Goal: Task Accomplishment & Management: Complete application form

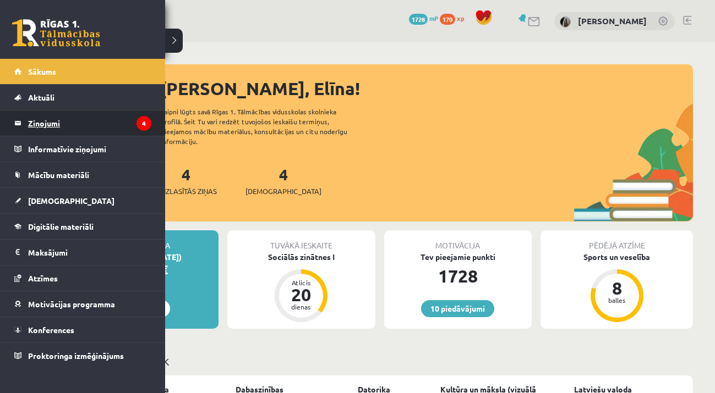
click at [47, 112] on legend "Ziņojumi 4" at bounding box center [89, 123] width 123 height 25
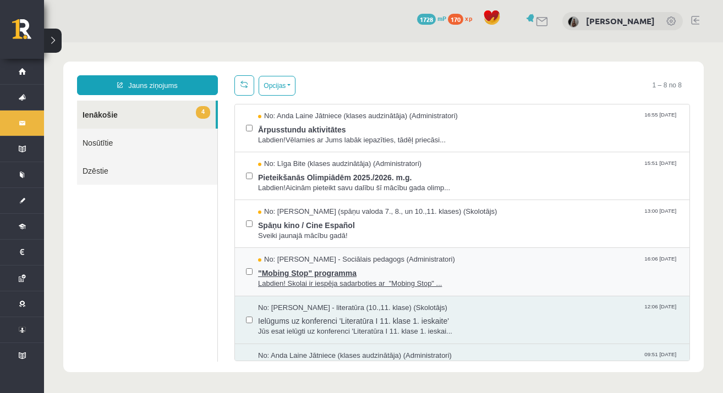
click at [327, 265] on span ""Mobing Stop" programma" at bounding box center [468, 272] width 420 height 14
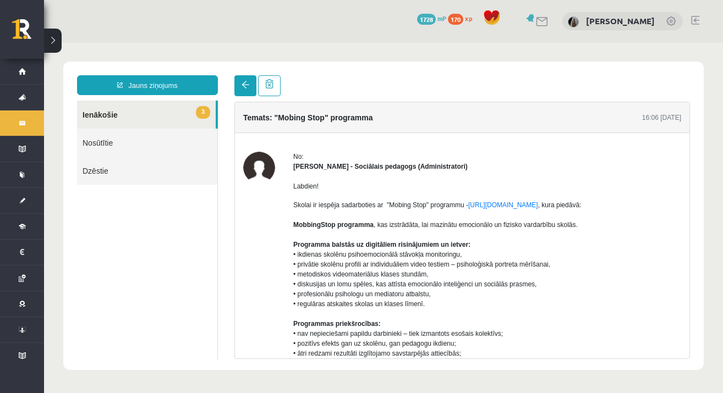
click at [243, 94] on link at bounding box center [245, 85] width 22 height 21
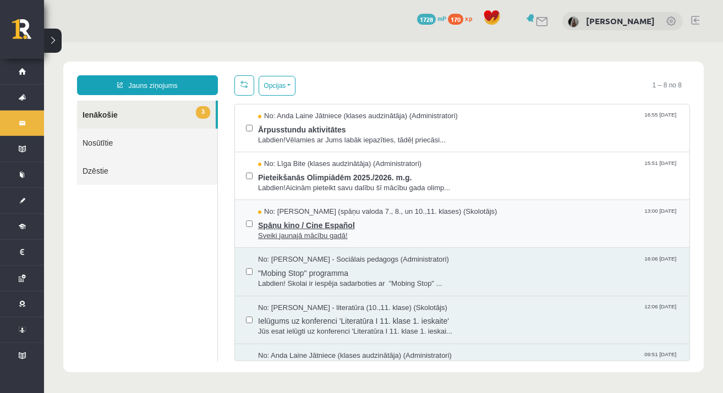
click at [281, 221] on span "Spāņu kino / Cine Español" at bounding box center [468, 224] width 420 height 14
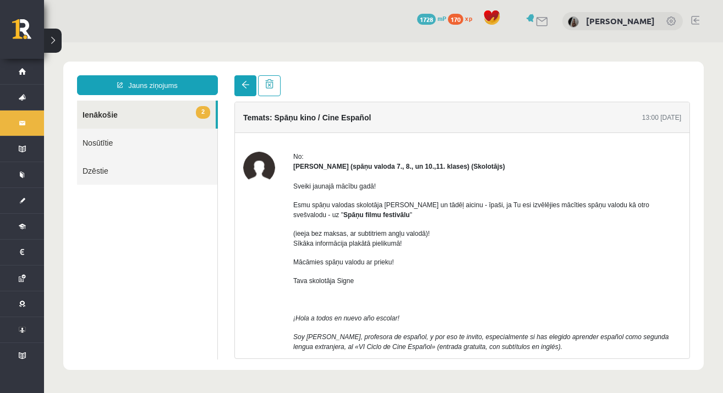
click at [243, 86] on span at bounding box center [246, 85] width 8 height 8
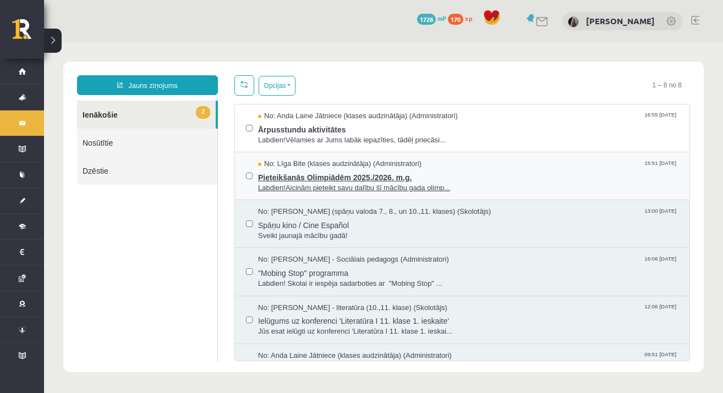
click at [317, 184] on span "Labdien!Aicinām pieteikt savu dalību šī mācību gada olimp..." at bounding box center [468, 188] width 420 height 10
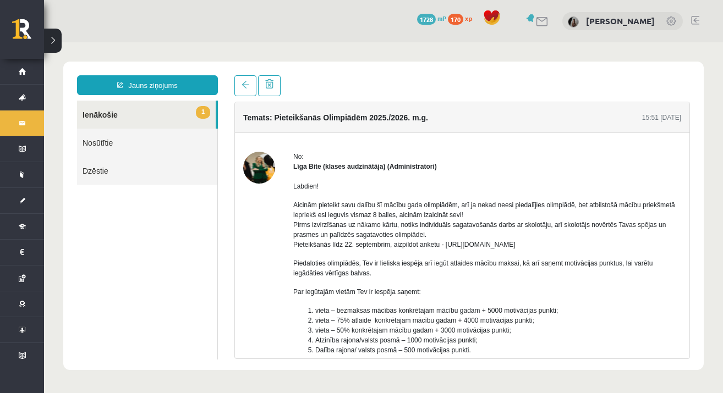
click at [243, 87] on span at bounding box center [246, 85] width 8 height 8
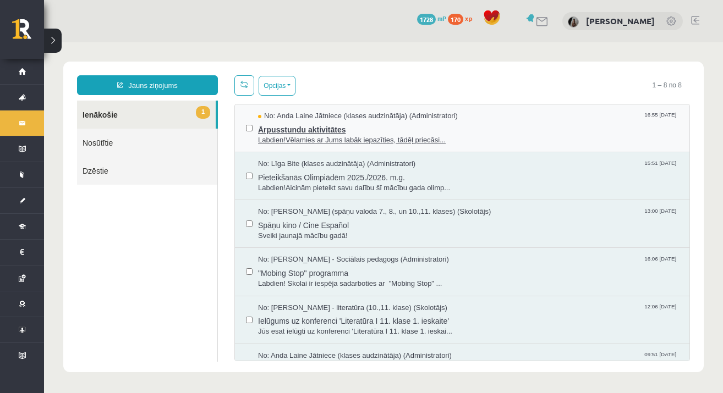
click at [292, 129] on span "Ārpusstundu aktivitātes" at bounding box center [468, 129] width 420 height 14
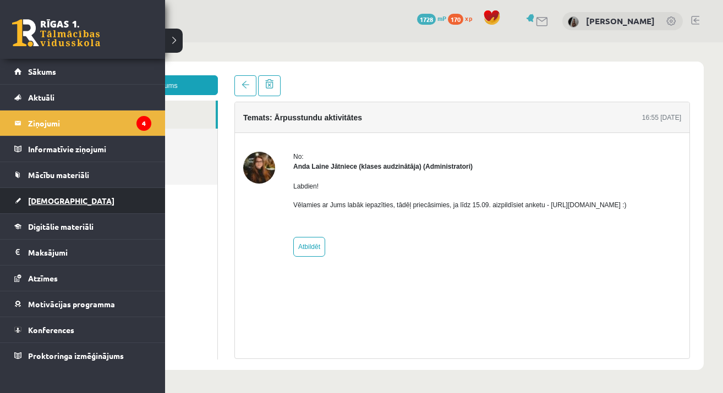
click at [62, 205] on link "[DEMOGRAPHIC_DATA]" at bounding box center [82, 200] width 137 height 25
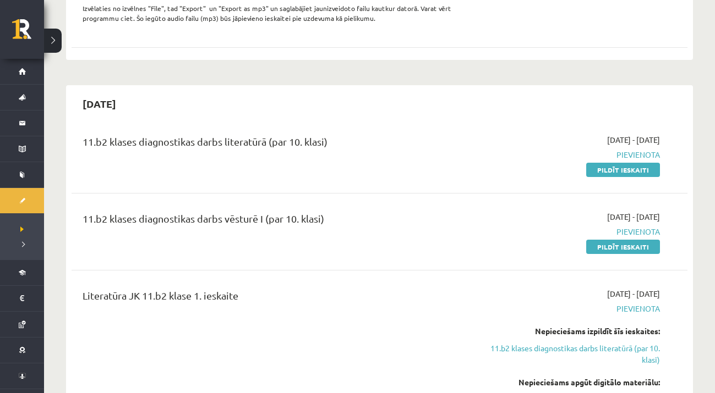
scroll to position [469, 0]
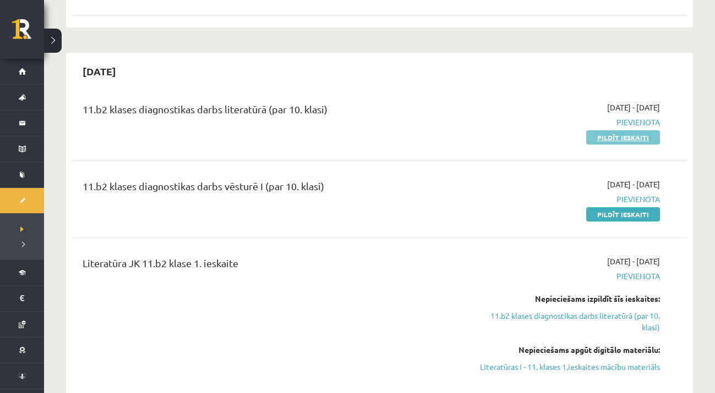
click at [622, 136] on link "Pildīt ieskaiti" at bounding box center [623, 137] width 74 height 14
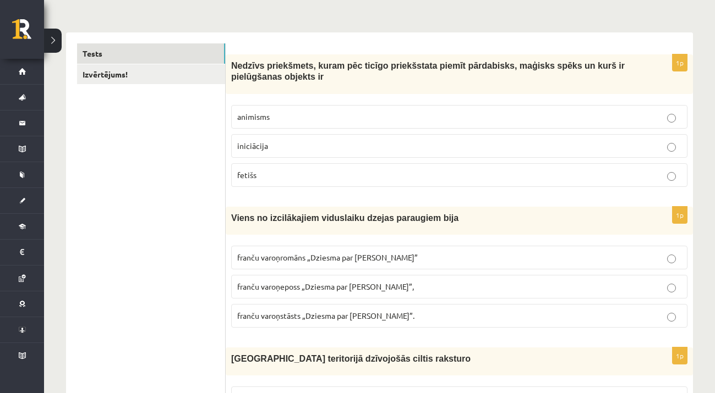
scroll to position [161, 0]
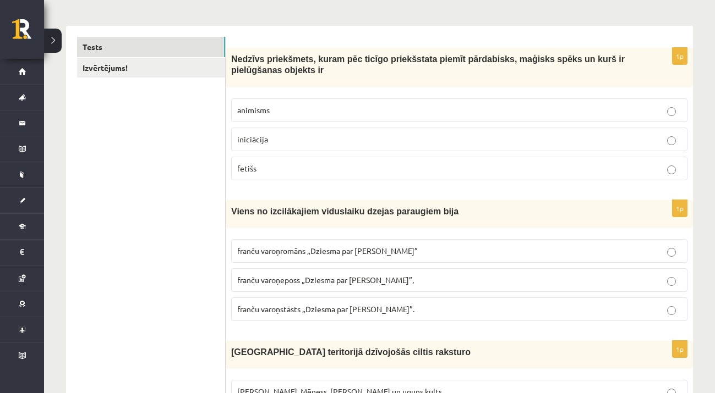
click at [319, 111] on p "animisms" at bounding box center [459, 111] width 444 height 12
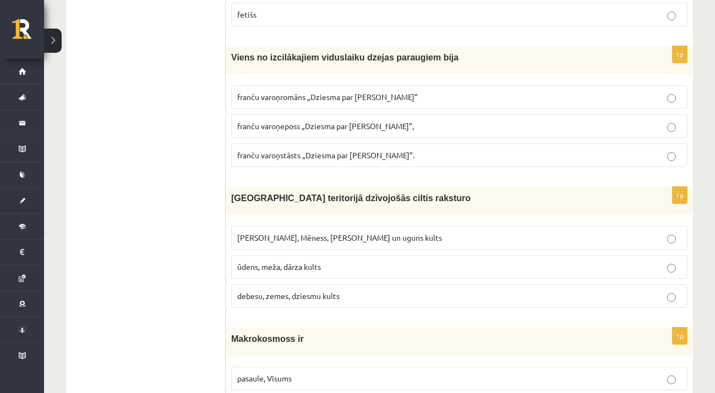
scroll to position [321, 0]
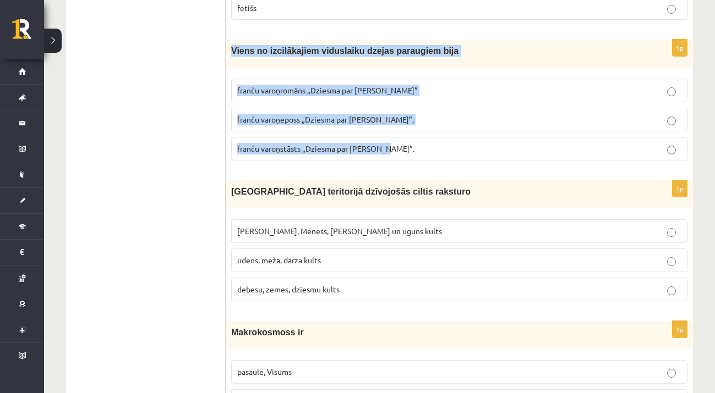
drag, startPoint x: 232, startPoint y: 46, endPoint x: 399, endPoint y: 154, distance: 199.0
click at [399, 154] on div "1p Viens no izcilākajiem viduslaiku dzejas paraugiem bija franču varoņromāns „D…" at bounding box center [459, 105] width 467 height 130
copy div "Viens no izcilākajiem viduslaiku dzejas paraugiem bija [DEMOGRAPHIC_DATA] varoņ…"
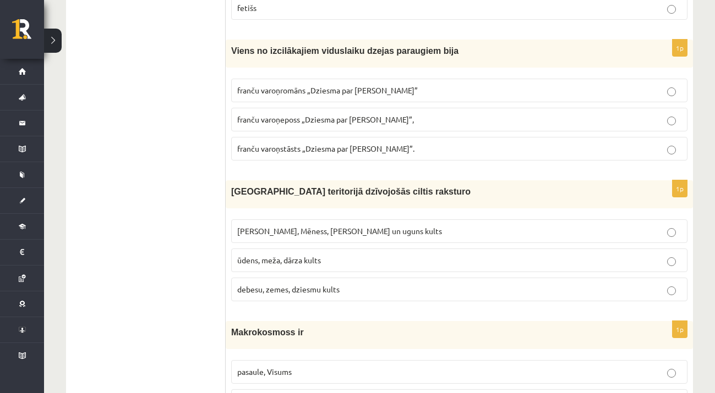
click at [402, 159] on label "franču varoņstāsts „Dziesma par [PERSON_NAME]”." at bounding box center [459, 149] width 456 height 24
click at [396, 122] on p "franču varoņeposs „Dziesma par [PERSON_NAME]”," at bounding box center [459, 120] width 444 height 12
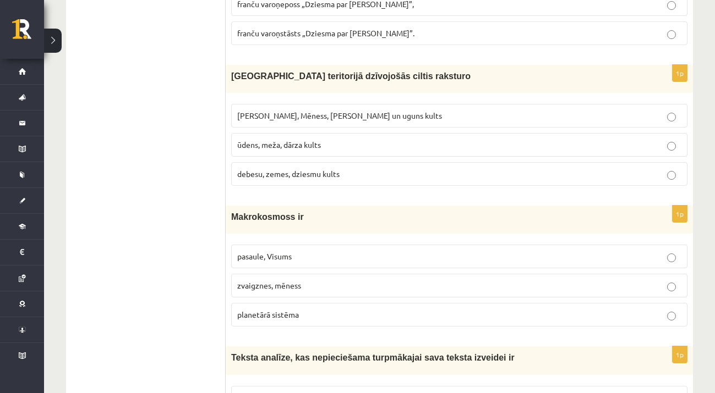
scroll to position [456, 0]
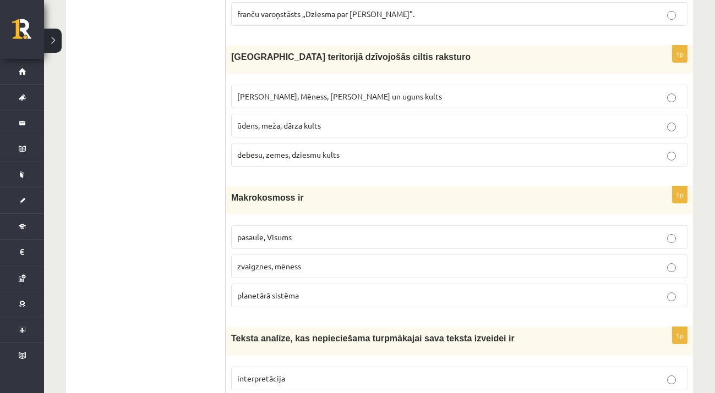
click at [368, 95] on span "Saules, Mēness, Pērkona un uguns kults" at bounding box center [339, 96] width 205 height 10
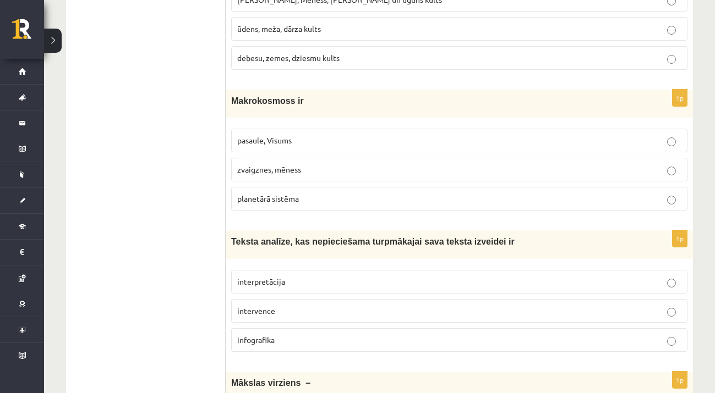
scroll to position [617, 0]
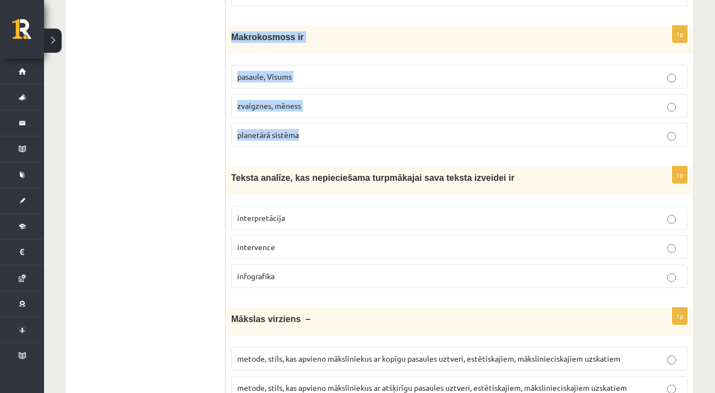
drag, startPoint x: 232, startPoint y: 35, endPoint x: 325, endPoint y: 137, distance: 138.2
click at [325, 137] on div "1p Makrokosmoss ir pasaule, Visums zvaigznes, mēness planetārā sistēma" at bounding box center [459, 91] width 467 height 130
copy div "Makrokosmoss ir pasaule, Visums zvaigznes, mēness planetārā sistēma"
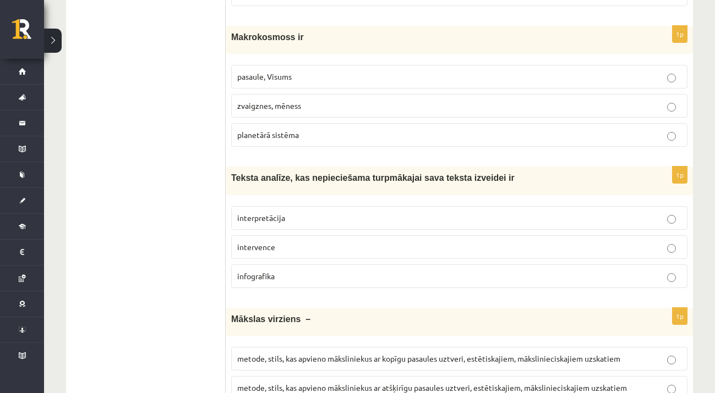
click at [421, 72] on p "pasaule, Visums" at bounding box center [459, 77] width 444 height 12
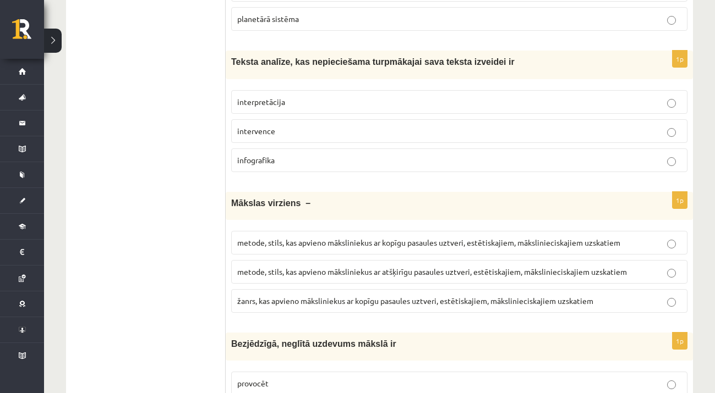
scroll to position [739, 0]
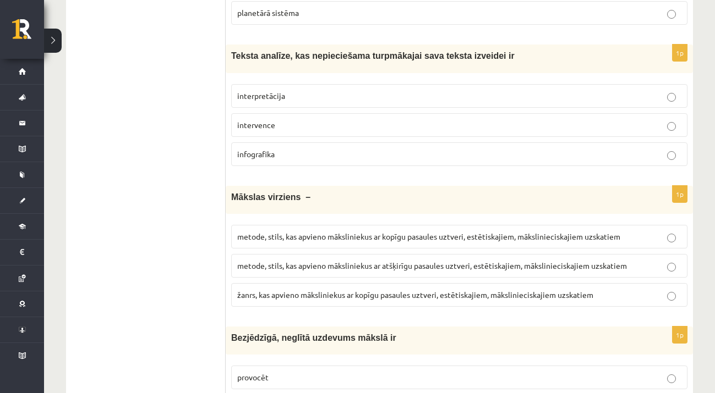
click at [299, 98] on p "interpretācija" at bounding box center [459, 96] width 444 height 12
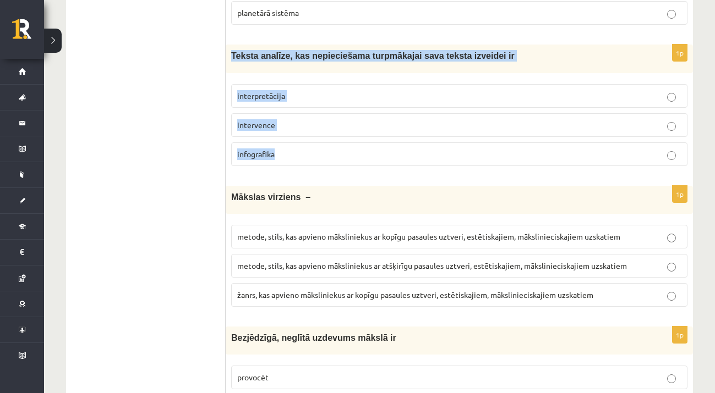
drag, startPoint x: 233, startPoint y: 53, endPoint x: 297, endPoint y: 171, distance: 134.2
click at [297, 171] on div "1p Teksta analīze, kas nepieciešama turpmākajai sava teksta izveidei ir interpr…" at bounding box center [459, 110] width 467 height 130
copy div "Teksta analīze, kas nepieciešama turpmākajai sava teksta izveidei ir interpretā…"
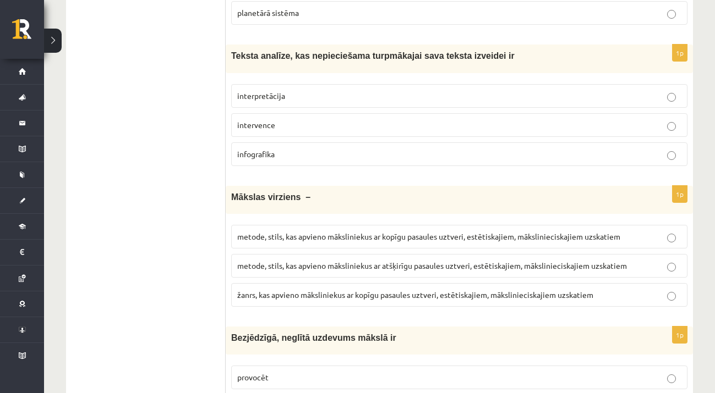
click at [642, 171] on div "1p Teksta analīze, kas nepieciešama turpmākajai sava teksta izveidei ir interpr…" at bounding box center [459, 110] width 467 height 130
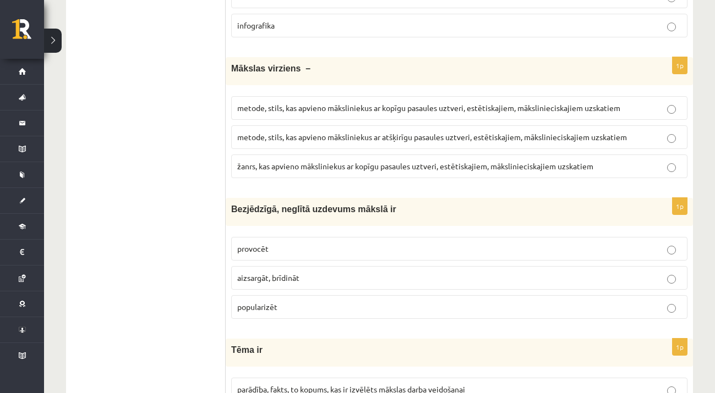
scroll to position [874, 0]
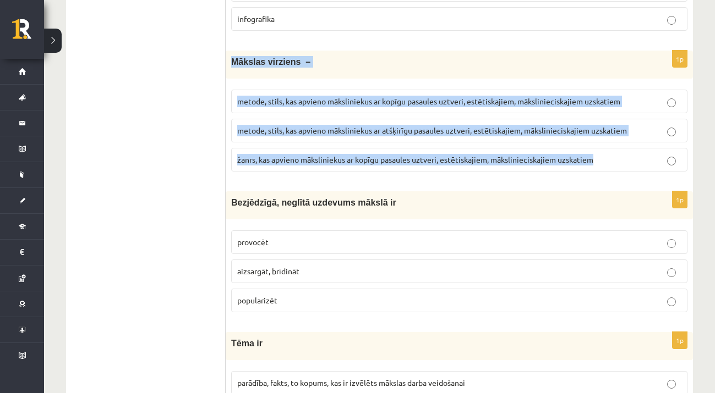
drag, startPoint x: 231, startPoint y: 58, endPoint x: 495, endPoint y: 174, distance: 289.0
click at [495, 174] on div "1p Mākslas virziens – metode, stils, kas apvieno māksliniekus ar kopīgu pasaule…" at bounding box center [459, 116] width 467 height 130
copy div "Mākslas virziens – metode, stils, kas apvieno māksliniekus ar kopīgu pasaules u…"
click at [338, 173] on div "1p Mākslas virziens – metode, stils, kas apvieno māksliniekus ar kopīgu pasaule…" at bounding box center [459, 116] width 467 height 130
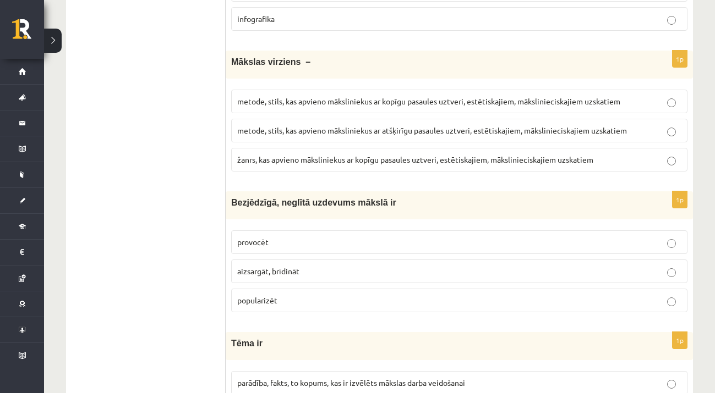
click at [330, 98] on span "metode, stils, kas apvieno māksliniekus ar kopīgu pasaules uztveri, estētiskaji…" at bounding box center [428, 101] width 383 height 10
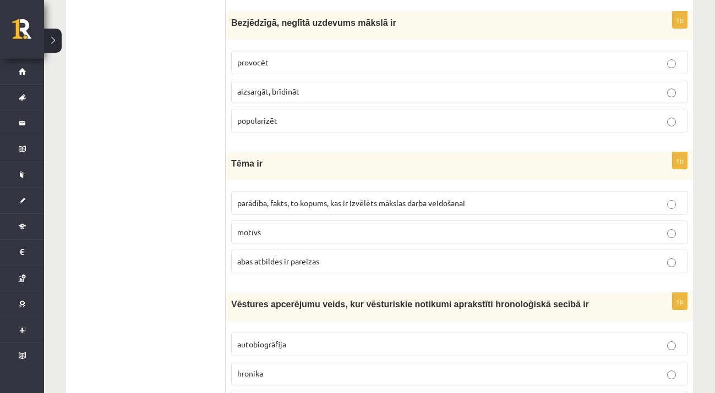
scroll to position [1048, 0]
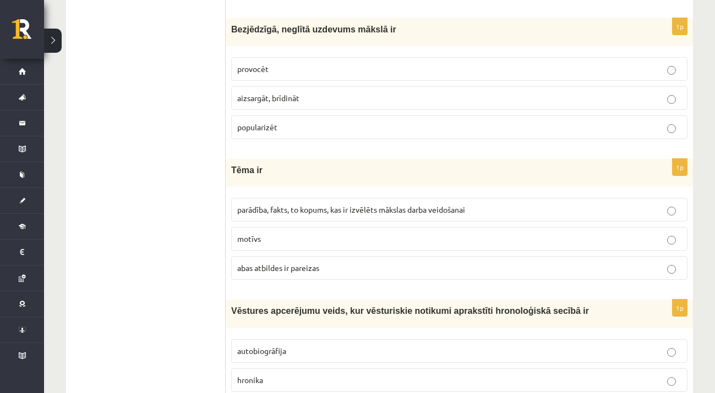
click at [304, 72] on p "provocēt" at bounding box center [459, 69] width 444 height 12
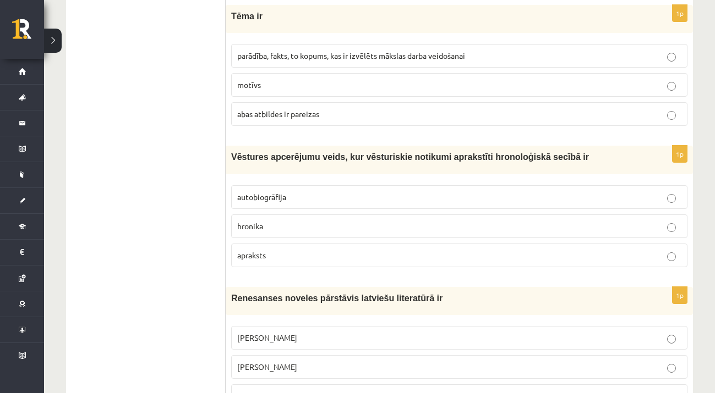
scroll to position [1176, 0]
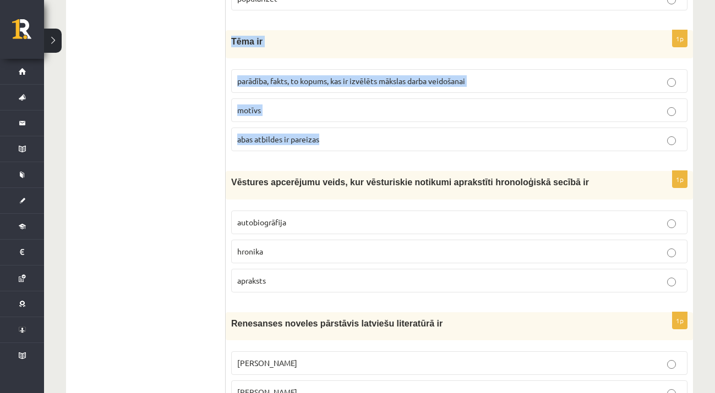
drag, startPoint x: 232, startPoint y: 35, endPoint x: 341, endPoint y: 156, distance: 162.8
click at [341, 156] on div "1p Tēma ir parādība, fakts, to kopums, kas ir izvēlēts mākslas darba veidošanai…" at bounding box center [459, 95] width 467 height 130
copy div "Tēma ir parādība, fakts, to kopums, kas ir izvēlēts mākslas darba veidošanai mo…"
click at [418, 148] on label "abas atbildes ir pareizas" at bounding box center [459, 140] width 456 height 24
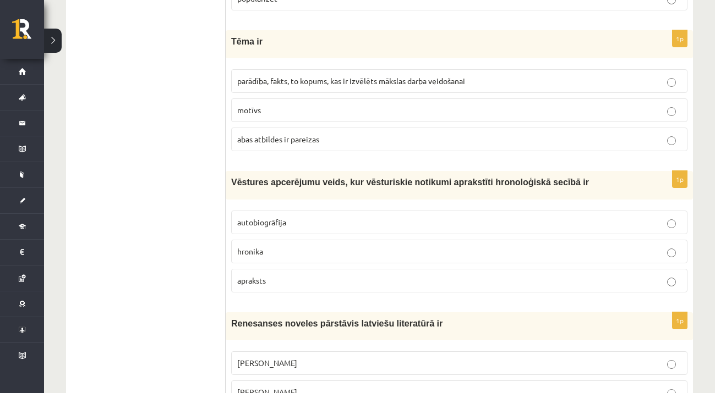
click at [415, 76] on span "parādība, fakts, to kopums, kas ir izvēlēts mākslas darba veidošanai" at bounding box center [351, 81] width 228 height 10
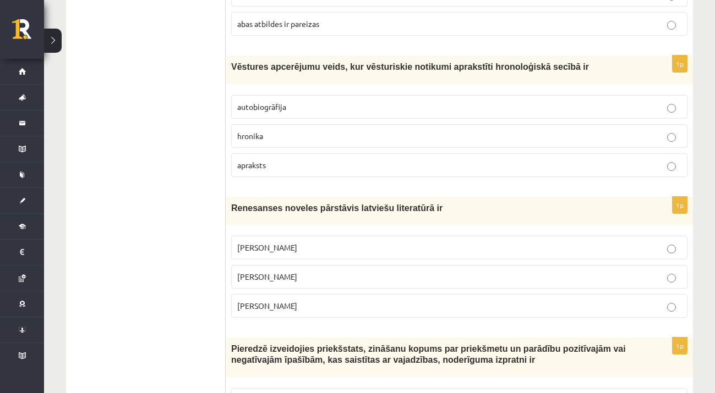
scroll to position [1298, 0]
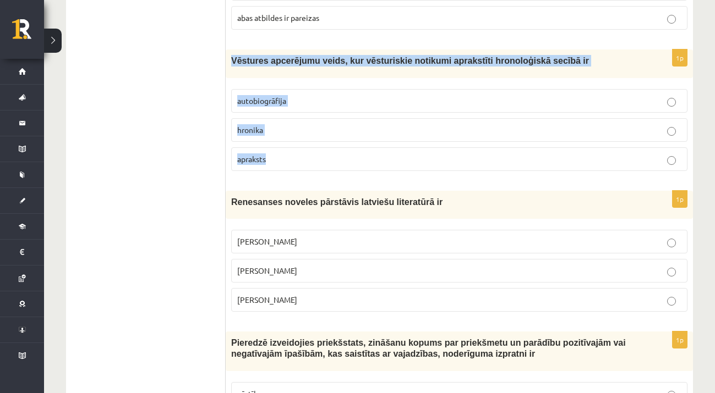
drag, startPoint x: 231, startPoint y: 58, endPoint x: 314, endPoint y: 156, distance: 128.4
click at [314, 156] on div "1p Vēstures apcerējumu veids, kur vēsturiskie notikumi aprakstīti hronoloģiskā …" at bounding box center [459, 115] width 467 height 130
copy div "Vēstures apcerējumu veids, kur vēsturiskie notikumi aprakstīti hronoloģiskā sec…"
click at [383, 124] on p "hronika" at bounding box center [459, 130] width 444 height 12
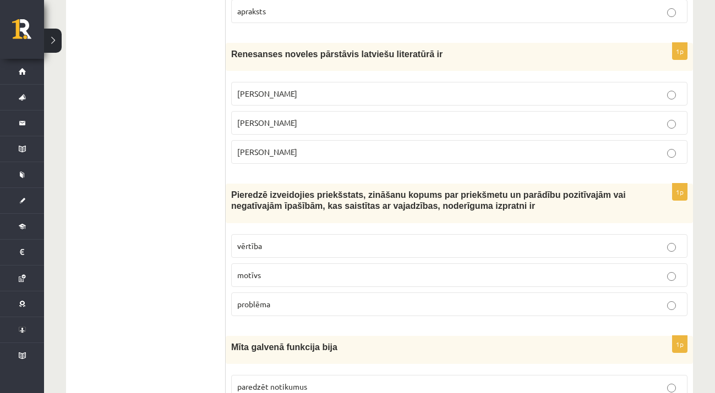
scroll to position [1452, 0]
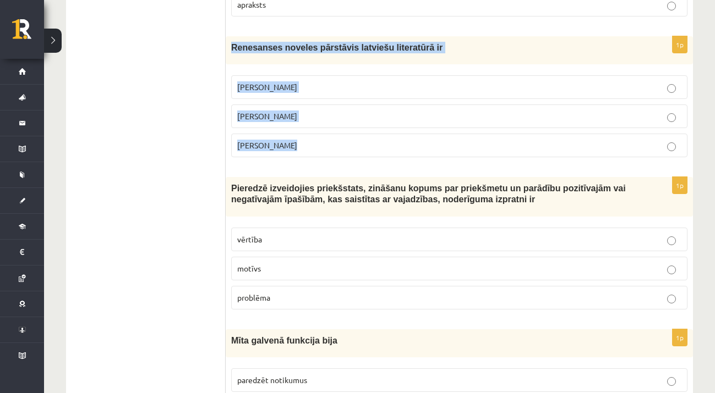
drag, startPoint x: 227, startPoint y: 42, endPoint x: 327, endPoint y: 154, distance: 150.0
click at [327, 154] on div "1p Renesanses noveles pārstāvis latviešu literatūrā ir Rūdolfs Blaumanis Kārlis…" at bounding box center [459, 101] width 467 height 130
copy div "Renesanses noveles pārstāvis latviešu literatūrā ir Rūdolfs Blaumanis Kārlis Sk…"
click at [288, 149] on label "Jānis Ezeriņš" at bounding box center [459, 146] width 456 height 24
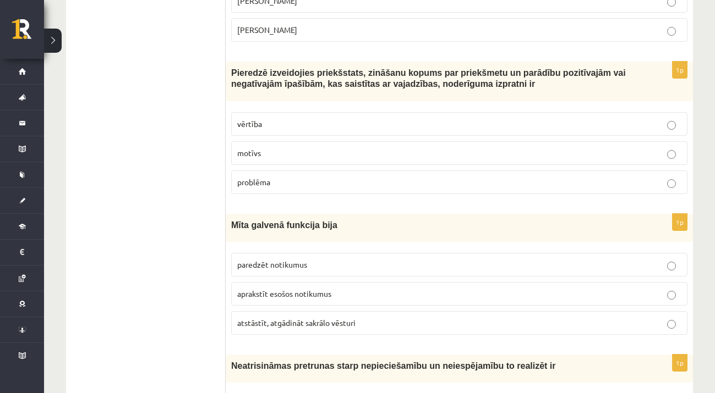
scroll to position [1581, 0]
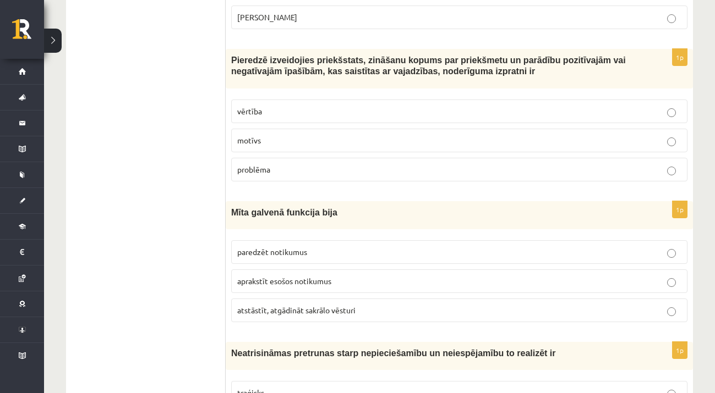
click at [298, 109] on p "vērtība" at bounding box center [459, 112] width 444 height 12
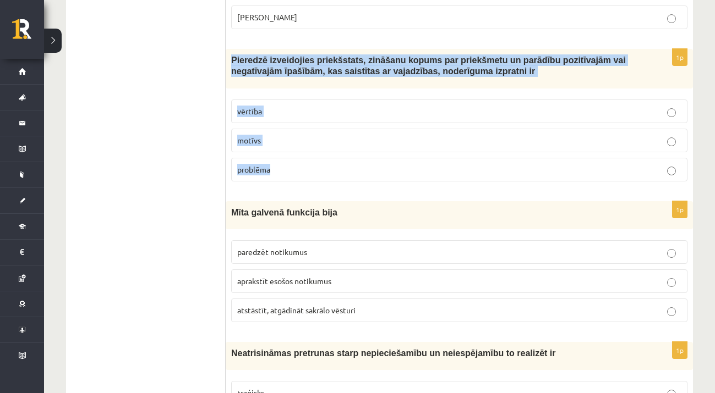
drag, startPoint x: 230, startPoint y: 55, endPoint x: 302, endPoint y: 162, distance: 129.2
click at [302, 162] on div "1p Pieredzē izveidojies priekšstats, zināšanu kopums par priekšmetu un parādību…" at bounding box center [459, 119] width 467 height 141
copy div "Pieredzē izveidojies priekšstats, zināšanu kopums par priekšmetu un parādību po…"
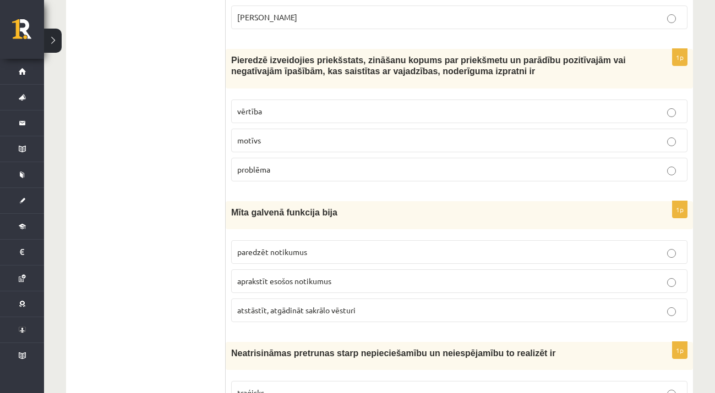
click at [340, 201] on div "Mīta galvenā funkcija bija" at bounding box center [459, 215] width 467 height 28
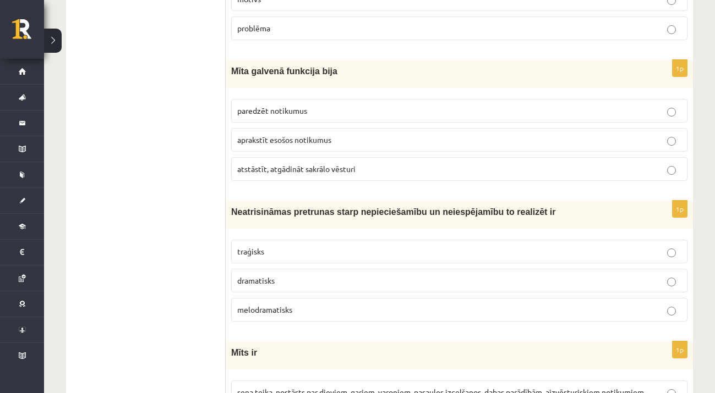
scroll to position [1748, 0]
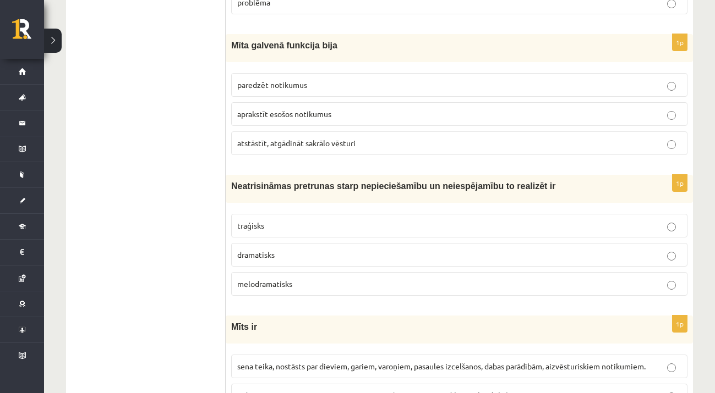
click at [321, 144] on p "atstāstīt, atgādināt sakrālo vēsturi" at bounding box center [459, 144] width 444 height 12
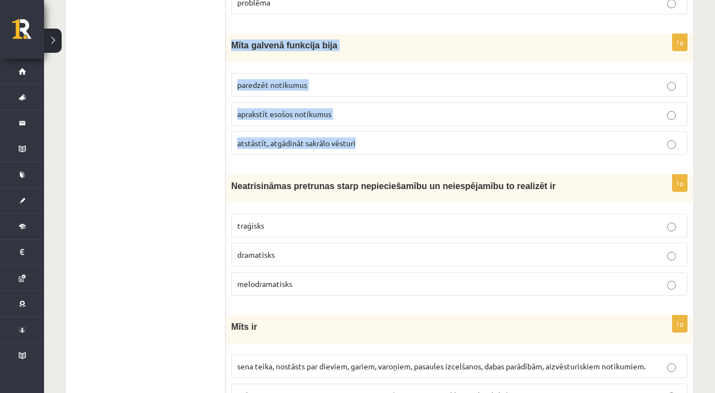
drag, startPoint x: 230, startPoint y: 42, endPoint x: 380, endPoint y: 142, distance: 180.8
click at [380, 142] on div "1p Mīta galvenā funkcija bija paredzēt notikumus aprakstīt esošos notikumus ats…" at bounding box center [459, 99] width 467 height 130
copy div "Mīta galvenā funkcija bija paredzēt notikumus aprakstīt esošos notikumus atstās…"
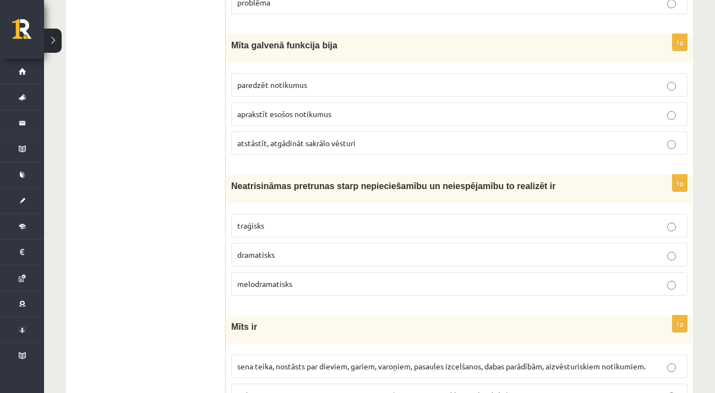
click at [513, 175] on div "Neatrisināmas pretrunas starp nepieciešamību un neiespējamību to realizēt ir" at bounding box center [459, 189] width 467 height 28
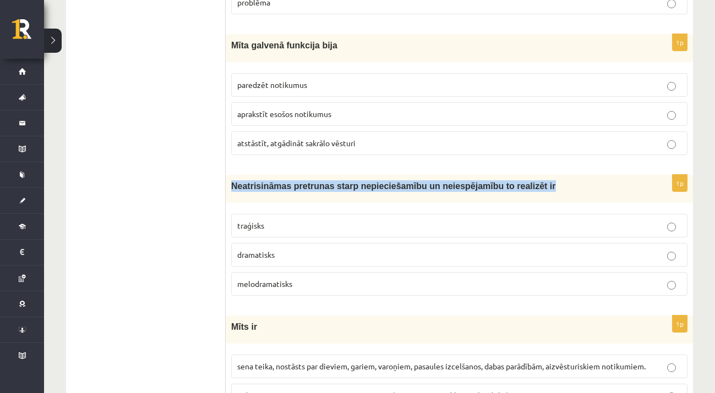
drag, startPoint x: 714, startPoint y: 170, endPoint x: 716, endPoint y: 184, distance: 14.5
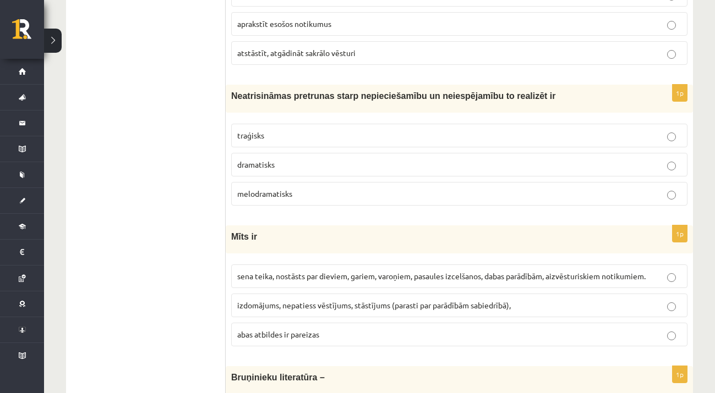
scroll to position [1851, 0]
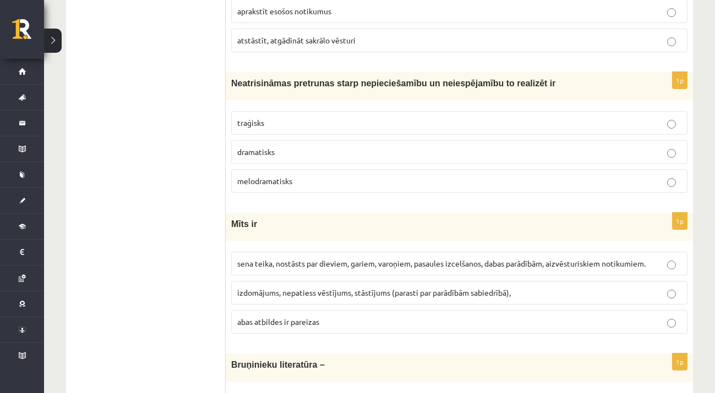
click at [373, 176] on p "melodramatisks" at bounding box center [459, 182] width 444 height 12
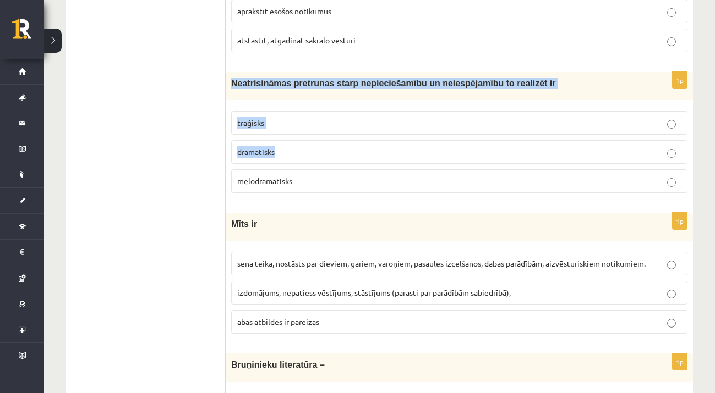
drag, startPoint x: 231, startPoint y: 76, endPoint x: 305, endPoint y: 169, distance: 118.6
click at [305, 169] on div "1p Neatrisināmas pretrunas starp nepieciešamību un neiespējamību to realizēt ir…" at bounding box center [459, 137] width 467 height 130
click at [236, 79] on span "Neatrisināmas pretrunas starp nepieciešamību un neiespējamību to realizēt ir" at bounding box center [393, 83] width 325 height 9
drag, startPoint x: 232, startPoint y: 78, endPoint x: 297, endPoint y: 177, distance: 118.0
click at [297, 177] on div "1p Neatrisināmas pretrunas starp nepieciešamību un neiespējamību to realizēt ir…" at bounding box center [459, 137] width 467 height 130
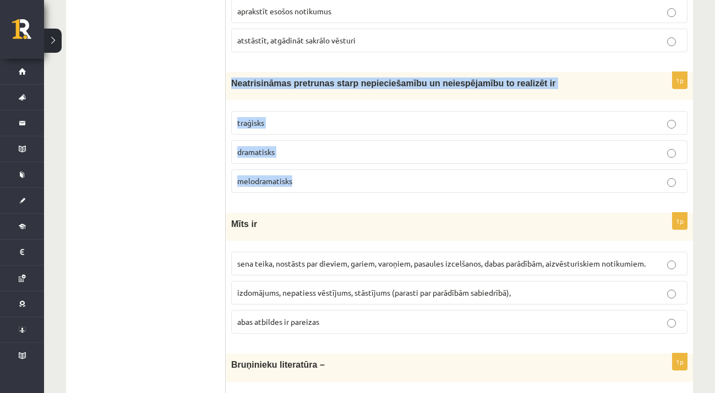
copy div "Neatrisināmas pretrunas starp nepieciešamību un neiespējamību to realizēt ir tr…"
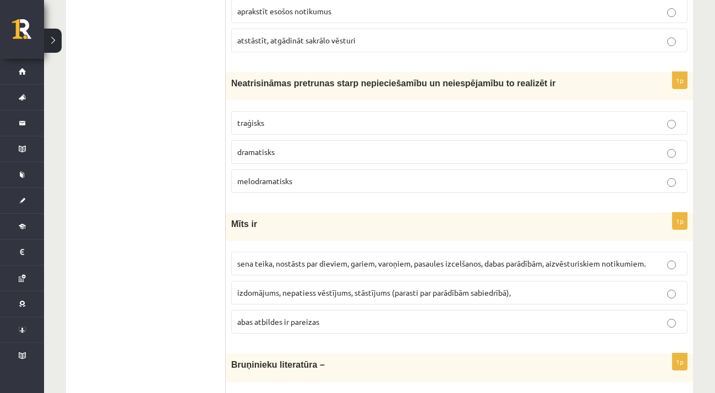
click at [327, 117] on p "traģisks" at bounding box center [459, 123] width 444 height 12
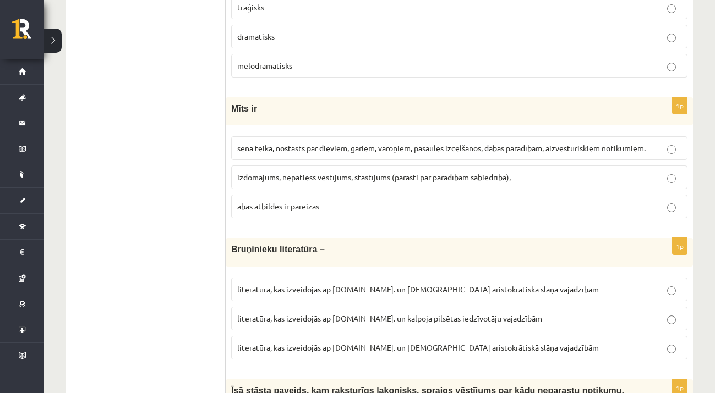
scroll to position [2031, 0]
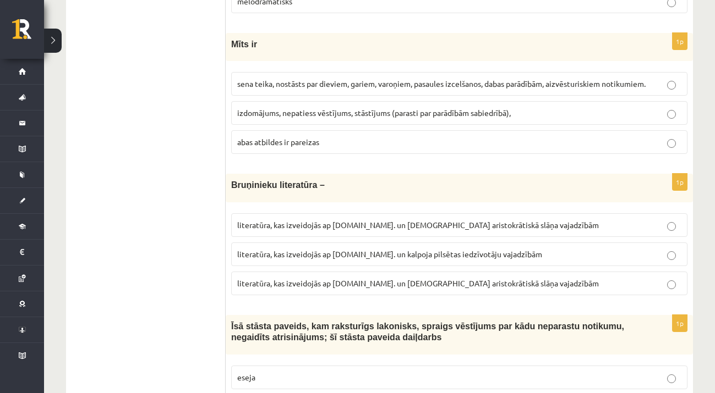
click at [420, 82] on span "sena teika, nostāsts par dieviem, gariem, varoņiem, pasaules izcelšanos, dabas …" at bounding box center [441, 84] width 408 height 10
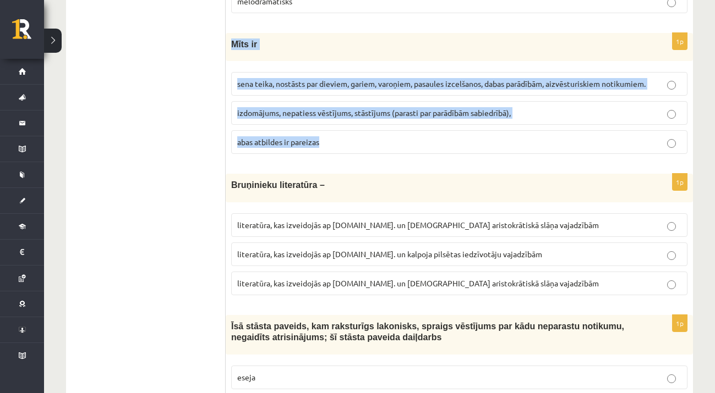
drag, startPoint x: 229, startPoint y: 38, endPoint x: 333, endPoint y: 145, distance: 149.0
click at [333, 145] on div "1p Mīts ir sena teika, nostāsts par dieviem, gariem, varoņiem, pasaules izcelša…" at bounding box center [459, 98] width 467 height 130
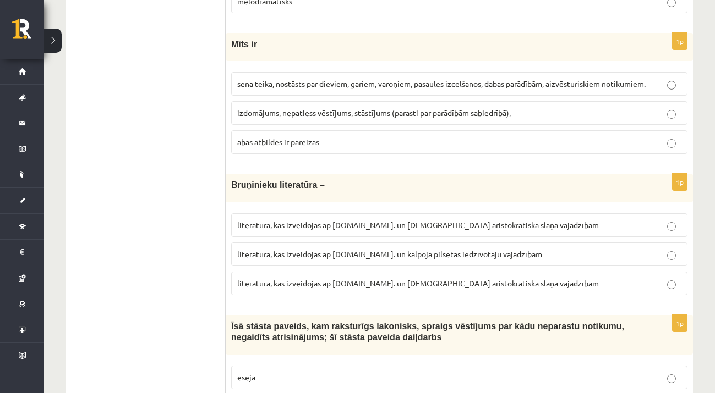
click at [533, 174] on div "Bruņinieku literatūra –" at bounding box center [459, 188] width 467 height 28
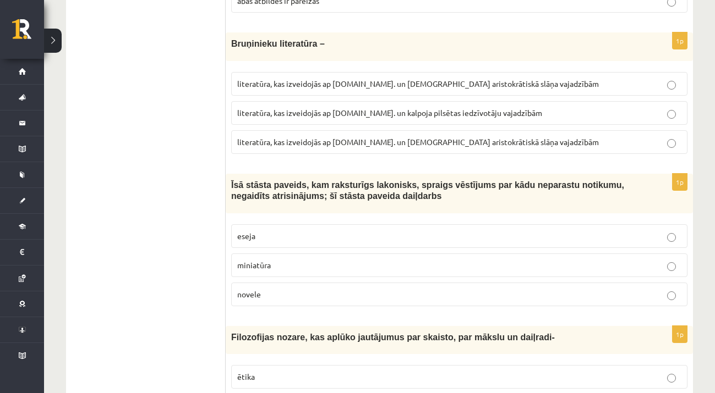
scroll to position [2179, 0]
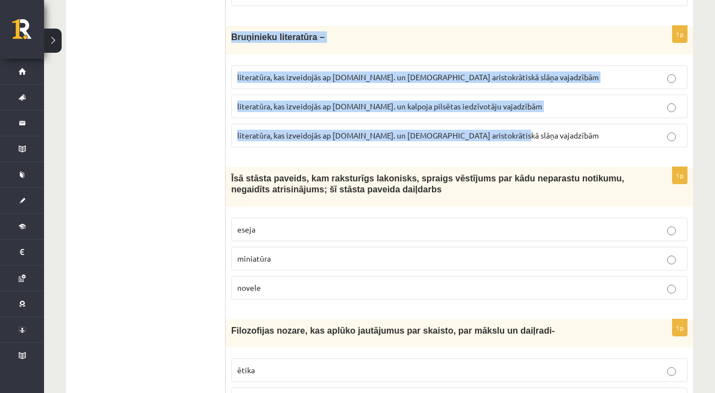
drag, startPoint x: 231, startPoint y: 34, endPoint x: 504, endPoint y: 136, distance: 292.1
click at [504, 136] on div "1p Bruņinieku literatūra – literatūra, kas izveidojās ap 20.gs. un kalpoja aris…" at bounding box center [459, 91] width 467 height 130
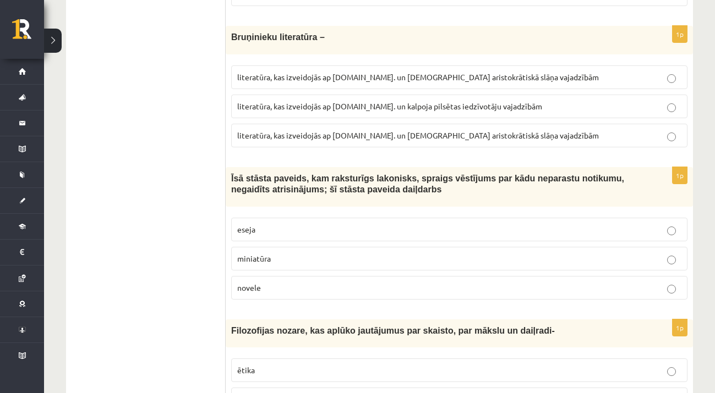
click at [458, 152] on form "1p Nedzīvs priekšmets, kuram pēc ticīgo priekšstata piemīt pārdabisks, maģisks …" at bounding box center [459, 207] width 445 height 4377
click at [435, 135] on p "literatūra, kas izveidojās ap 12.gs. un kalpoja aristokrātiskā slāņa vajadzībām" at bounding box center [459, 136] width 444 height 12
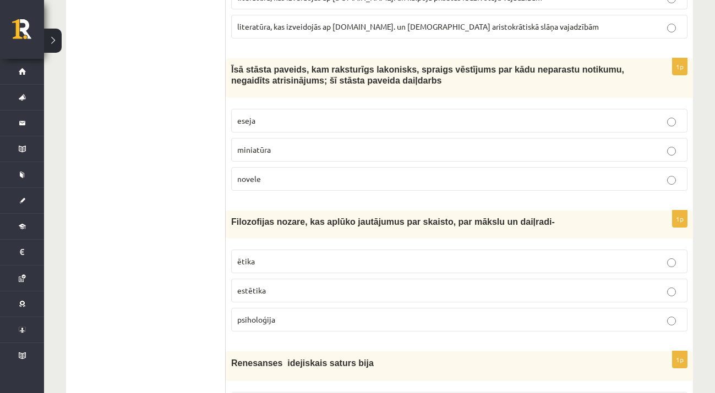
scroll to position [2294, 0]
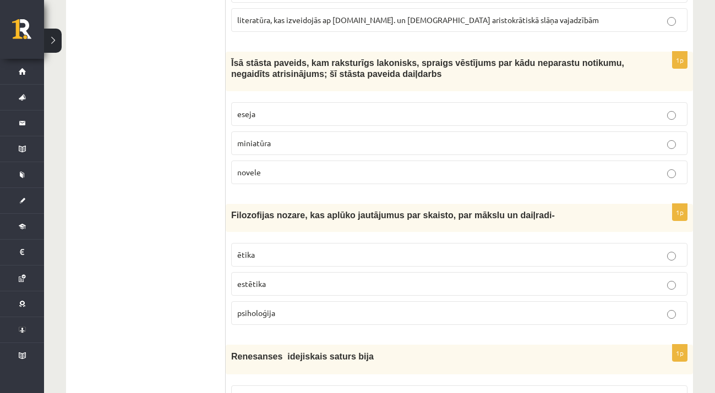
click at [289, 111] on p "eseja" at bounding box center [459, 114] width 444 height 12
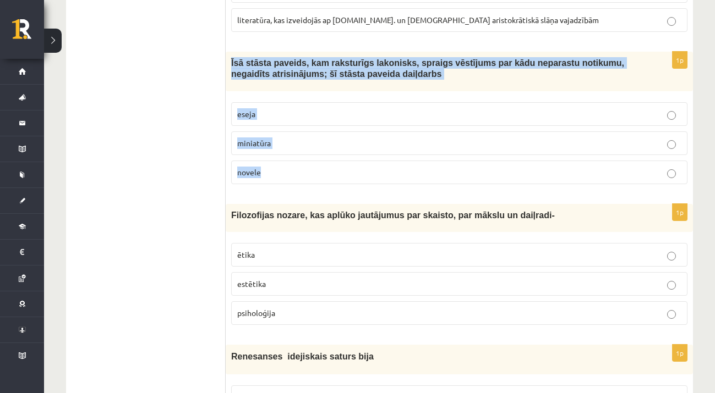
drag, startPoint x: 231, startPoint y: 56, endPoint x: 318, endPoint y: 172, distance: 145.8
click at [318, 172] on div "1p Īsā stāsta paveids, kam raksturīgs lakonisks, spraigs vēstījums par kādu nep…" at bounding box center [459, 122] width 467 height 141
click at [349, 169] on p "novele" at bounding box center [459, 173] width 444 height 12
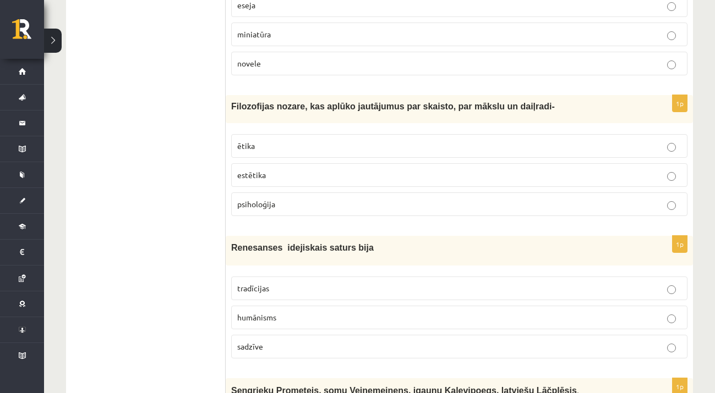
scroll to position [2467, 0]
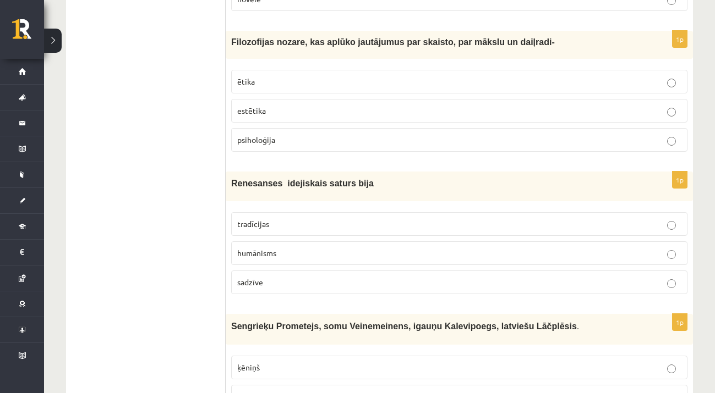
click at [249, 76] on span "ētika" at bounding box center [246, 81] width 18 height 10
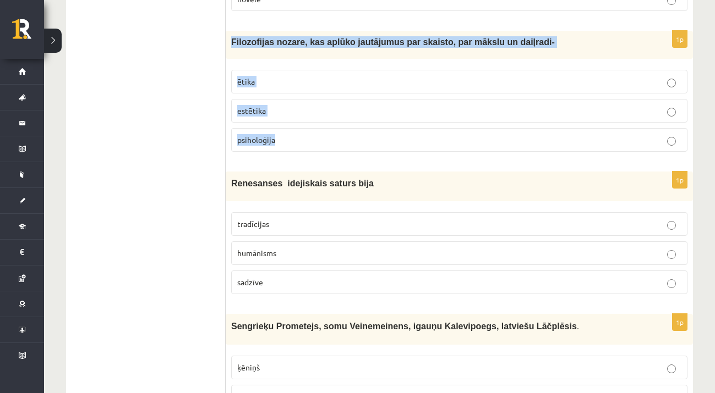
drag, startPoint x: 230, startPoint y: 34, endPoint x: 301, endPoint y: 142, distance: 129.6
click at [301, 142] on div "1p Filozofijas nozare, kas aplūko jautājumus par skaisto, par mākslu un daiļrad…" at bounding box center [459, 96] width 467 height 130
click at [315, 106] on p "estētika" at bounding box center [459, 111] width 444 height 12
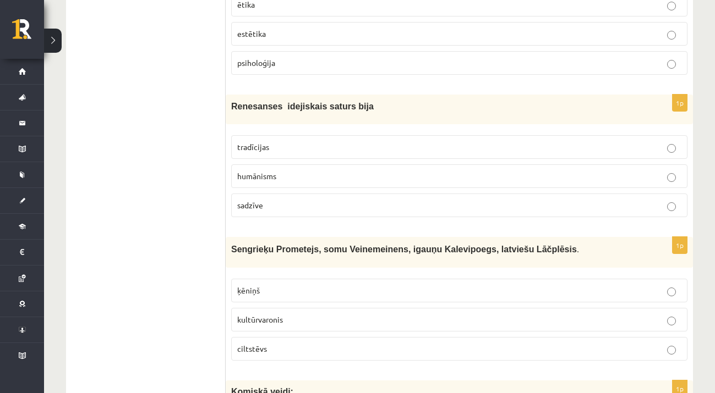
scroll to position [2590, 0]
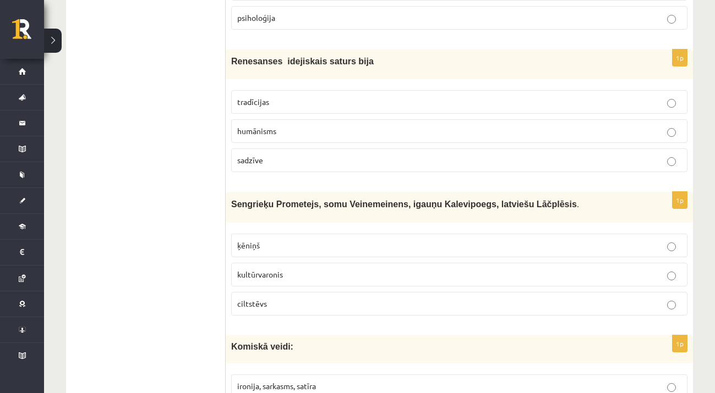
click at [377, 125] on p "humānisms" at bounding box center [459, 131] width 444 height 12
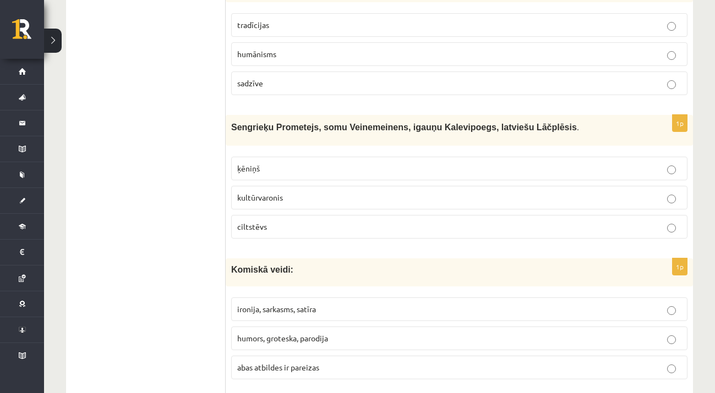
scroll to position [2744, 0]
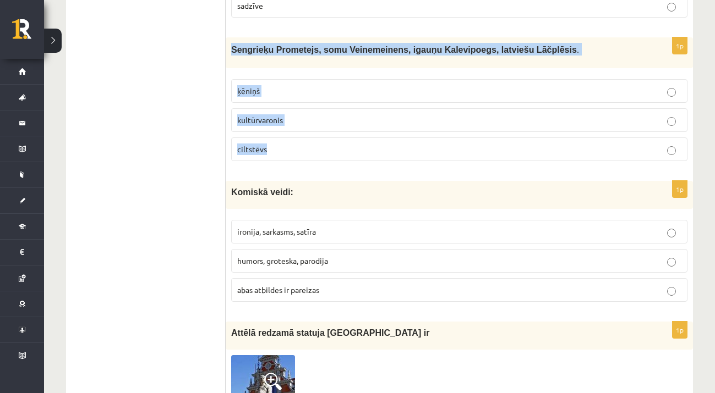
drag, startPoint x: 228, startPoint y: 39, endPoint x: 310, endPoint y: 138, distance: 128.9
click at [311, 138] on div "1p Sengrieķu Prometejs, somu Veinemeinens, igauņu Kalevipoegs, latviešu Lāčplēs…" at bounding box center [459, 103] width 467 height 132
click at [368, 116] on p "kultūrvaronis" at bounding box center [459, 120] width 444 height 12
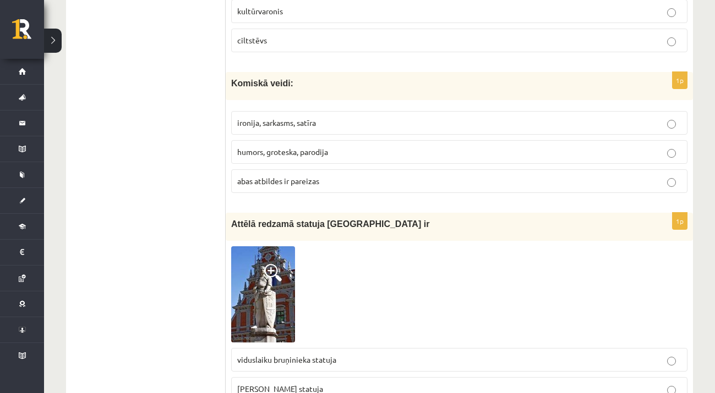
scroll to position [2898, 0]
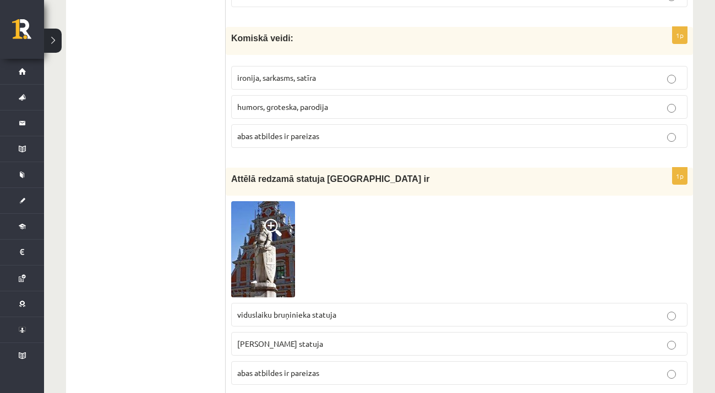
click at [348, 101] on p "humors, groteska, parodija" at bounding box center [459, 107] width 444 height 12
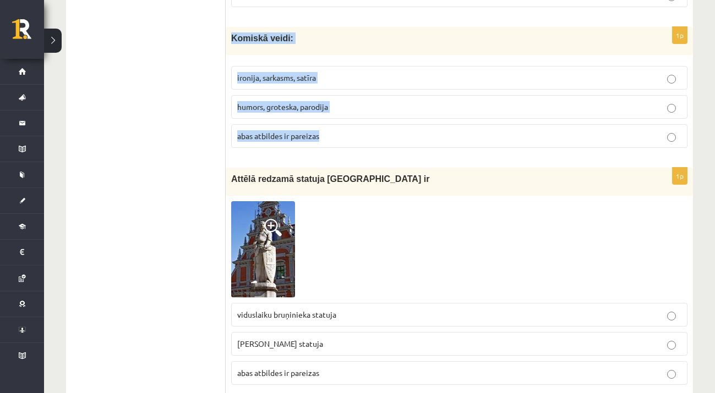
drag, startPoint x: 228, startPoint y: 28, endPoint x: 344, endPoint y: 143, distance: 163.8
click at [344, 143] on div "1p Komiskā veidi: ironija, sarkasms, satīra humors, groteska, parodija abas atb…" at bounding box center [459, 92] width 467 height 130
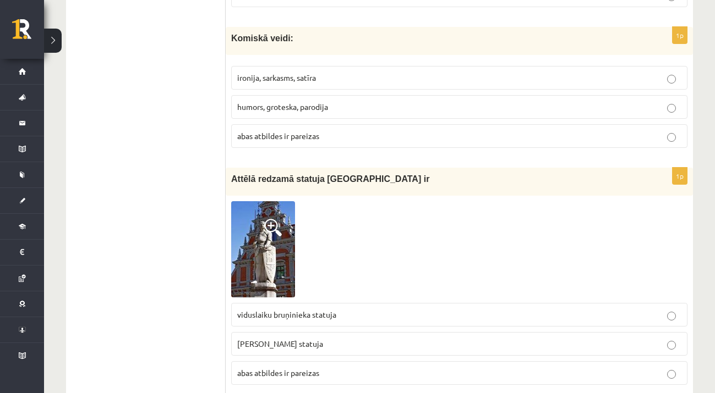
click at [403, 130] on p "abas atbildes ir pareizas" at bounding box center [459, 136] width 444 height 12
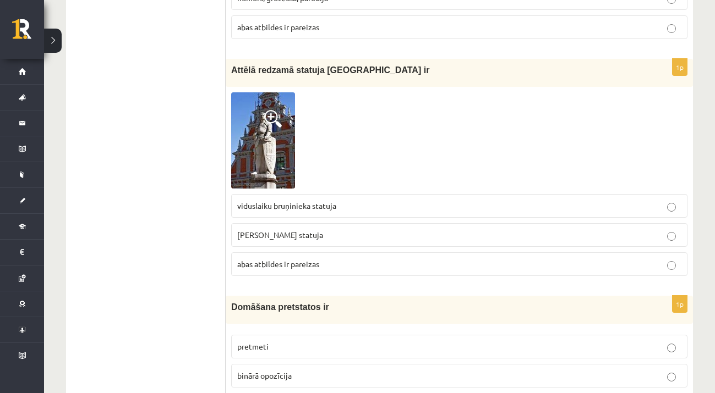
scroll to position [3020, 0]
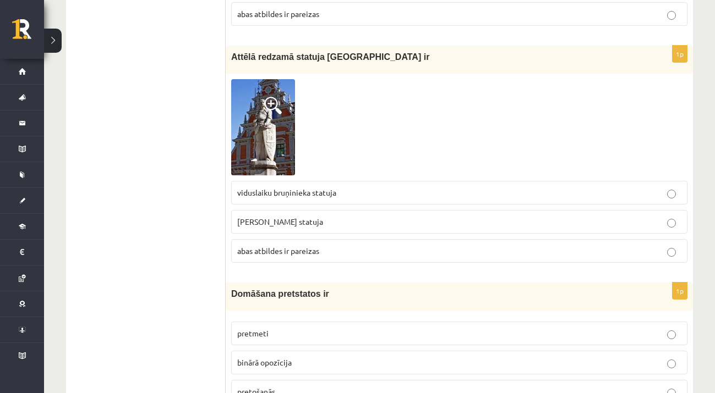
click at [270, 105] on span at bounding box center [273, 106] width 18 height 18
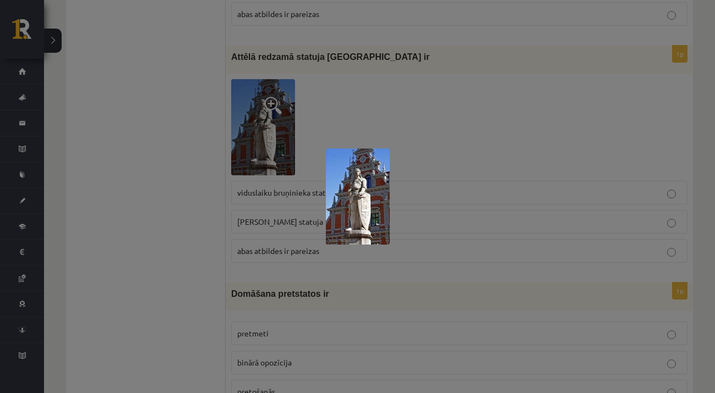
click at [373, 182] on img at bounding box center [358, 197] width 64 height 96
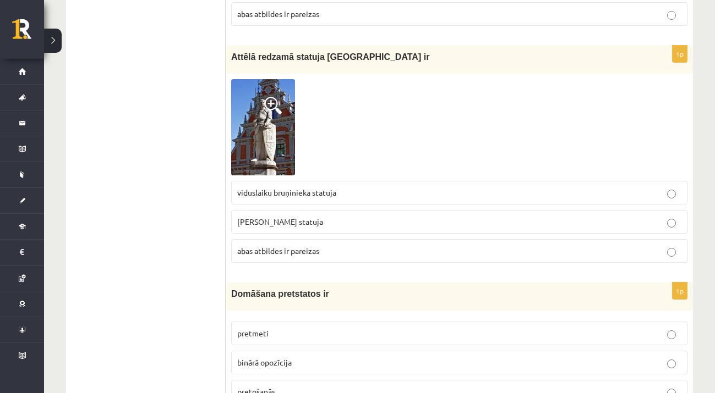
click at [339, 187] on p "viduslaiku bruņinieka statuja" at bounding box center [459, 193] width 444 height 12
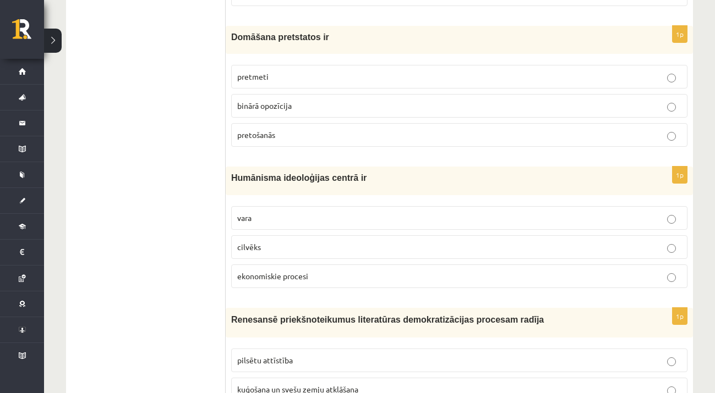
scroll to position [3284, 0]
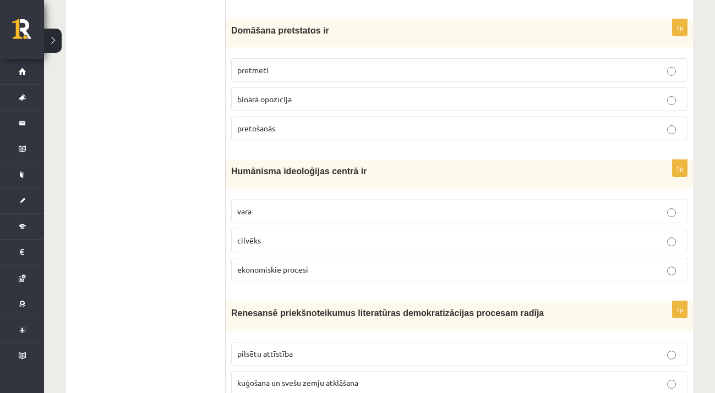
click at [270, 94] on span "binārā opozīcija" at bounding box center [264, 99] width 54 height 10
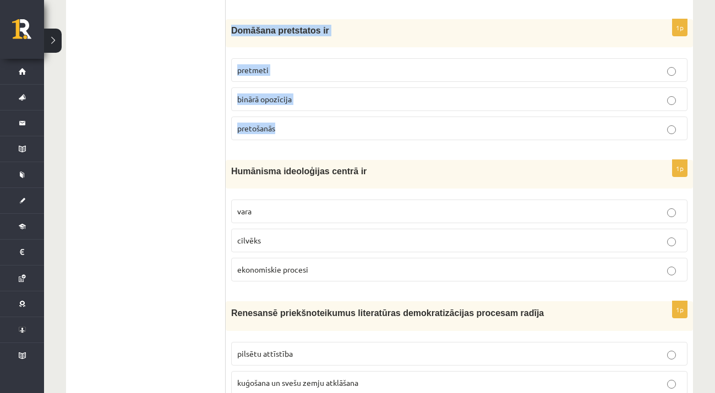
drag, startPoint x: 228, startPoint y: 21, endPoint x: 303, endPoint y: 139, distance: 138.7
click at [303, 139] on div "1p Domāšana pretstatos ir pretmeti binārā opozīcija pretošanās" at bounding box center [459, 84] width 467 height 130
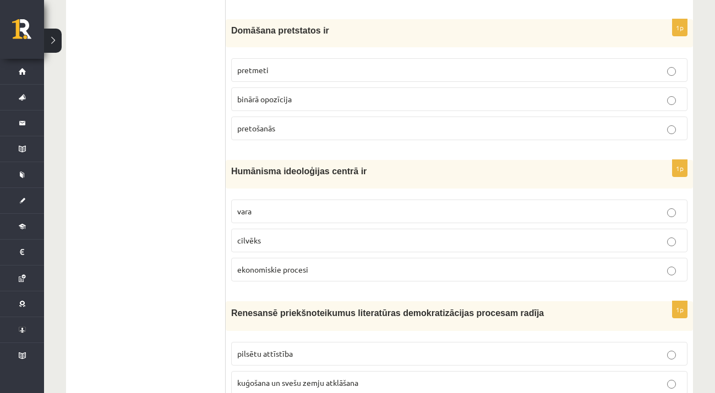
click at [371, 166] on p "Humānisma ideoloģijas centrā ir" at bounding box center [431, 172] width 401 height 12
click at [326, 235] on p "cilvēks" at bounding box center [459, 241] width 444 height 12
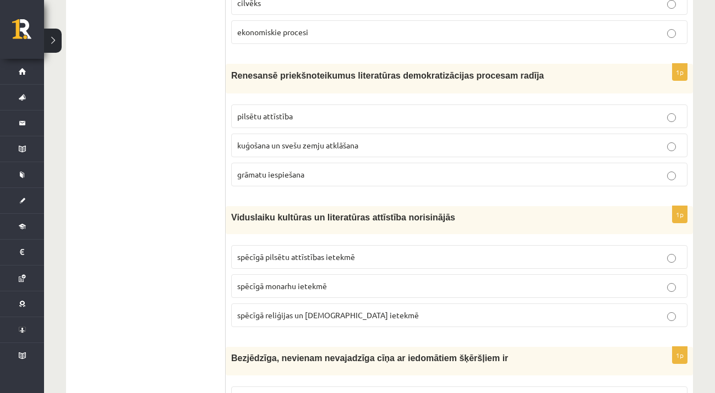
scroll to position [3541, 0]
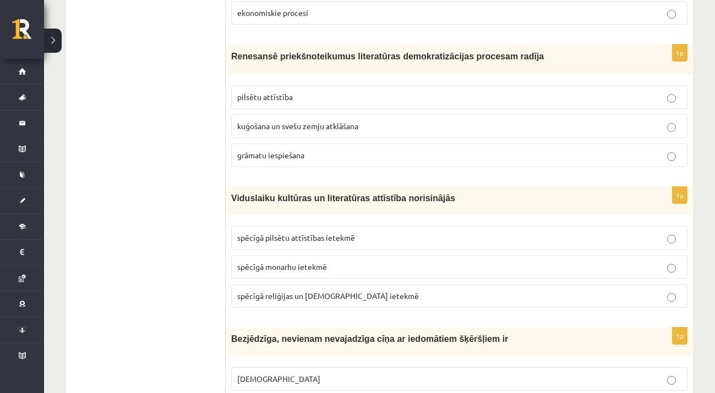
click at [345, 121] on span "kuģošana un svešu zemju atklāšana" at bounding box center [297, 126] width 121 height 10
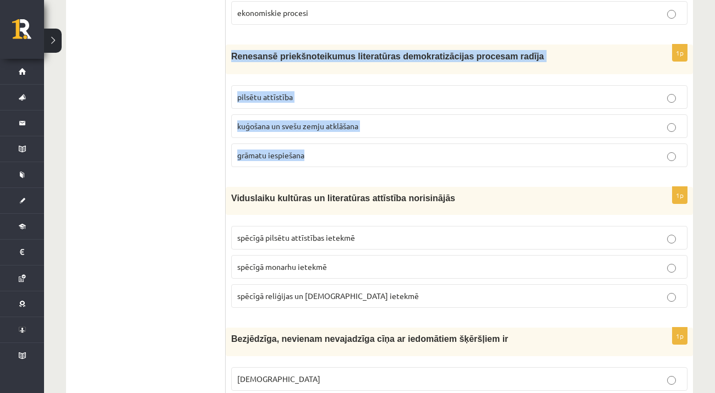
drag, startPoint x: 233, startPoint y: 45, endPoint x: 326, endPoint y: 156, distance: 144.5
click at [326, 156] on div "1p Renesansē priekšnoteikumus literatūras demokratizācijas procesam radīja pils…" at bounding box center [459, 110] width 467 height 131
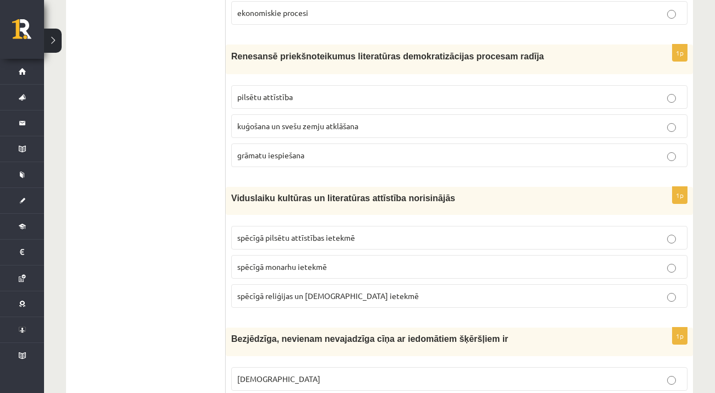
click at [301, 150] on span "grāmatu iespiešana" at bounding box center [270, 155] width 67 height 10
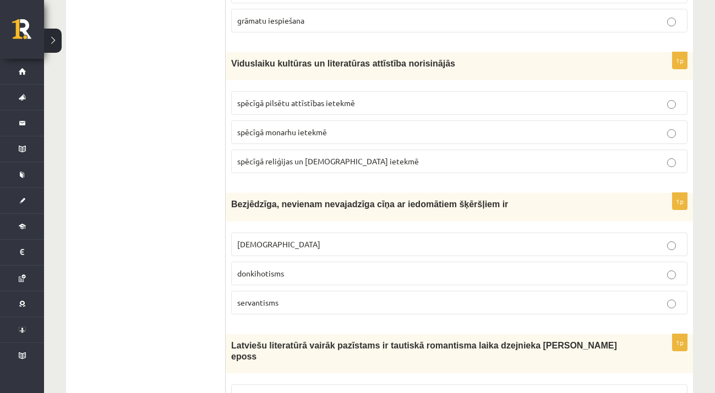
scroll to position [3695, 0]
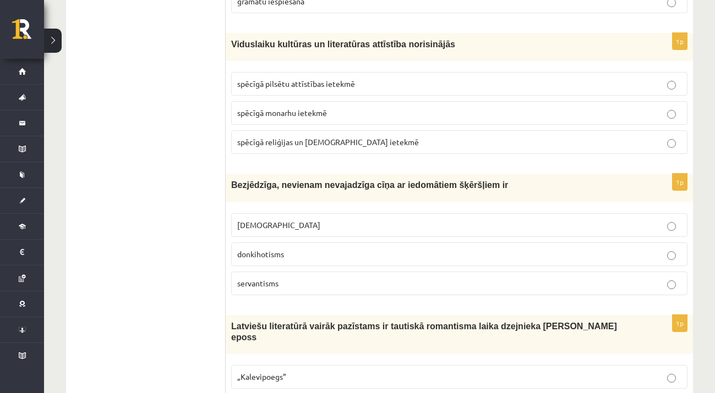
click at [298, 138] on p "spēcīgā reliģijas un baznīcas ietekmē" at bounding box center [459, 142] width 444 height 12
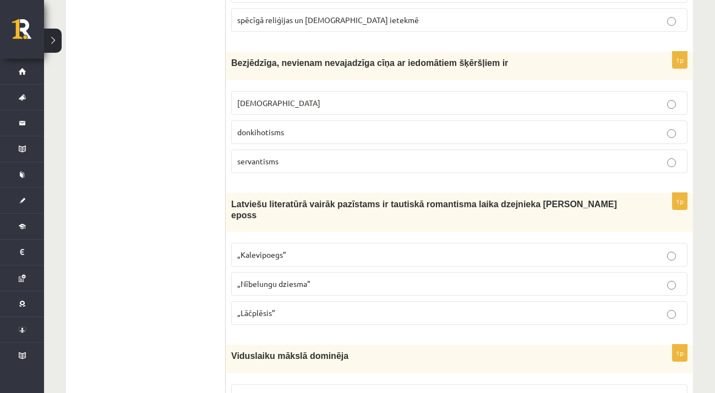
scroll to position [3856, 0]
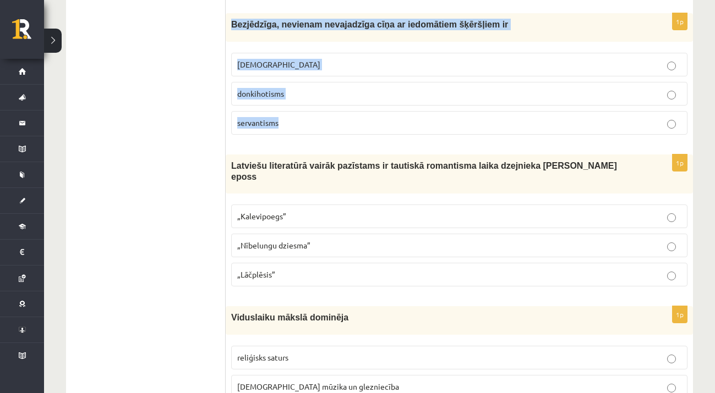
drag, startPoint x: 231, startPoint y: 15, endPoint x: 303, endPoint y: 112, distance: 121.0
click at [303, 112] on div "1p Bezjēdzīga, nevienam nevajadzīga cīņa ar iedomātiem šķēršļiem ir minhauzenis…" at bounding box center [459, 78] width 467 height 130
click at [390, 92] on label "donkihotisms" at bounding box center [459, 94] width 456 height 24
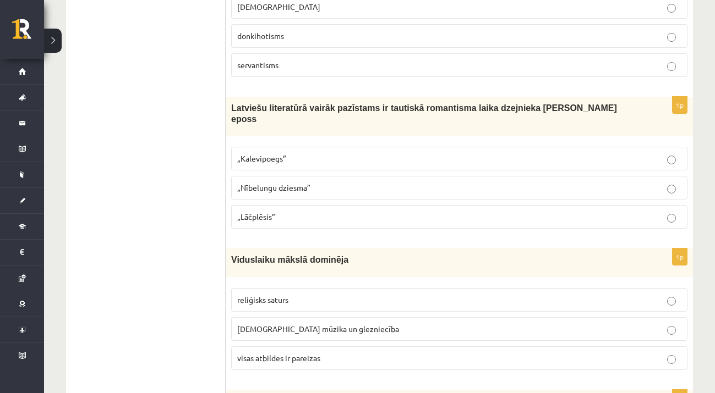
scroll to position [3965, 0]
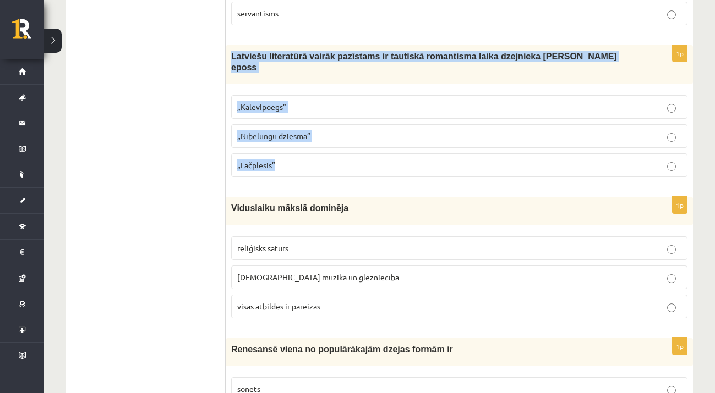
drag, startPoint x: 232, startPoint y: 47, endPoint x: 310, endPoint y: 149, distance: 128.0
click at [310, 149] on div "1p Latviešu literatūrā vairāk pazīstams ir tautiskā romantisma laika dzejnieka …" at bounding box center [459, 115] width 467 height 141
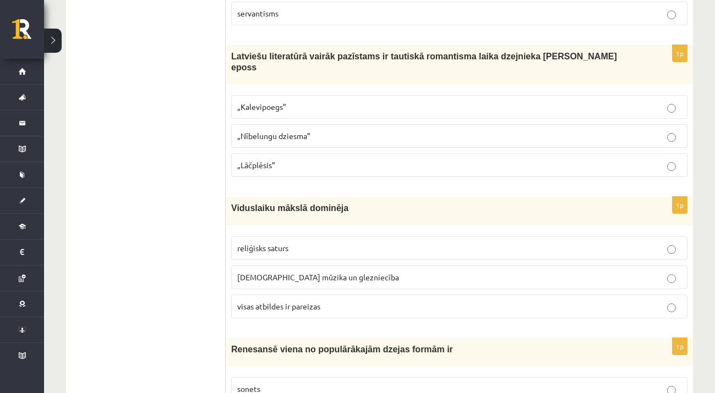
click at [309, 160] on p "„Lāčplēsis”" at bounding box center [459, 166] width 444 height 12
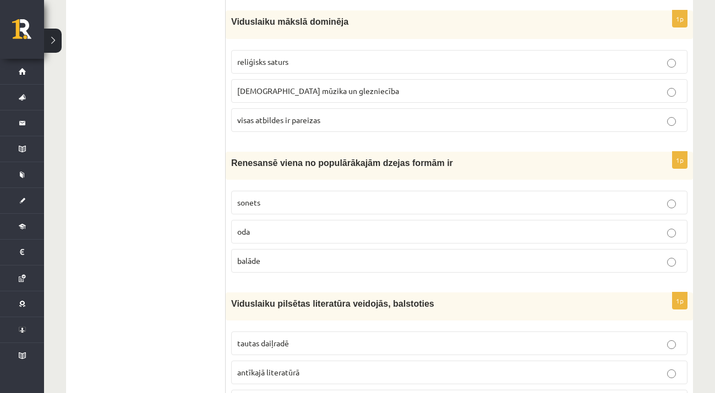
scroll to position [4145, 0]
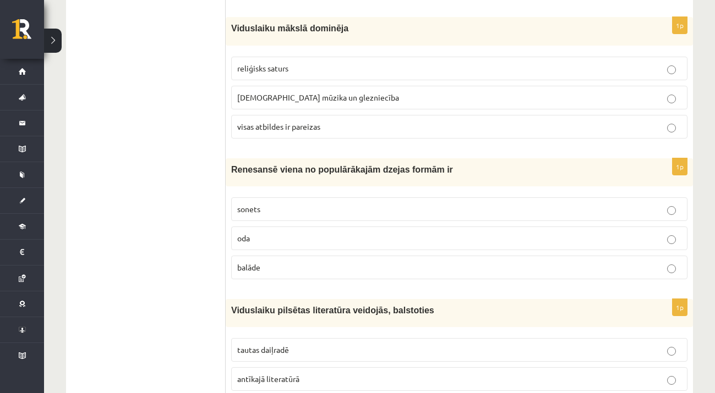
click at [344, 92] on span "baznīcas mūzika un glezniecība" at bounding box center [318, 97] width 162 height 10
click at [336, 121] on p "visas atbildes ir pareizas" at bounding box center [459, 127] width 444 height 12
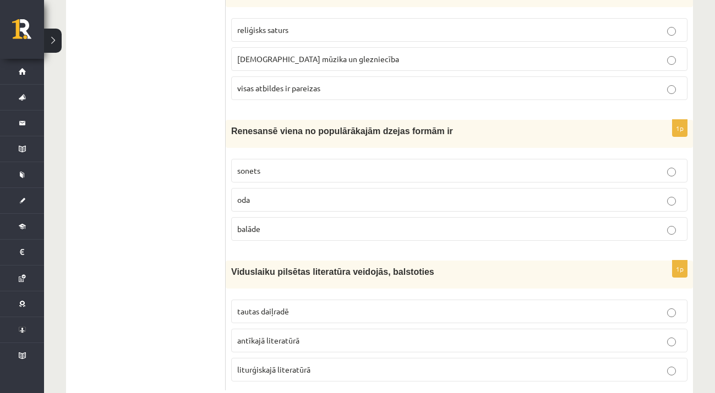
scroll to position [4203, 0]
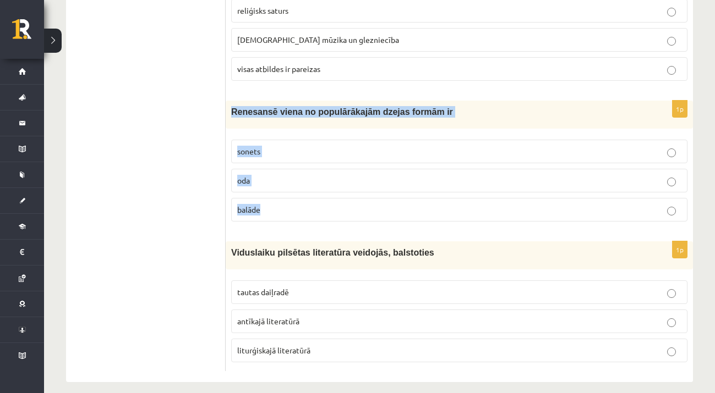
drag, startPoint x: 229, startPoint y: 99, endPoint x: 279, endPoint y: 193, distance: 106.6
click at [279, 193] on div "1p Renesansē viena no populārākajām dzejas formām ir sonets oda balāde" at bounding box center [459, 166] width 467 height 130
click at [233, 107] on span "Renesansē viena no populārākajām dzejas formām ir" at bounding box center [342, 111] width 222 height 9
drag, startPoint x: 233, startPoint y: 101, endPoint x: 270, endPoint y: 211, distance: 116.7
click at [270, 211] on div "1p Renesansē viena no populārākajām dzejas formām ir sonets oda balāde" at bounding box center [459, 166] width 467 height 130
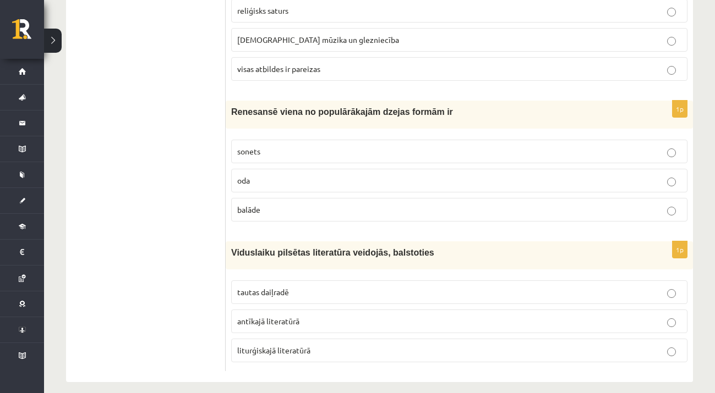
click at [316, 146] on p "sonets" at bounding box center [459, 152] width 444 height 12
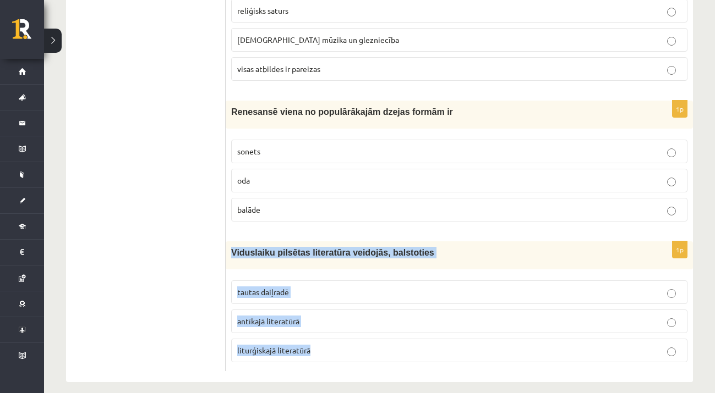
drag, startPoint x: 230, startPoint y: 237, endPoint x: 357, endPoint y: 348, distance: 168.8
click at [357, 348] on div "1p Viduslaiku pilsētas literatūra veidojās, balstoties tautas daiļradē antīkajā…" at bounding box center [459, 307] width 467 height 130
click at [302, 316] on p "antīkajā literatūrā" at bounding box center [459, 322] width 444 height 12
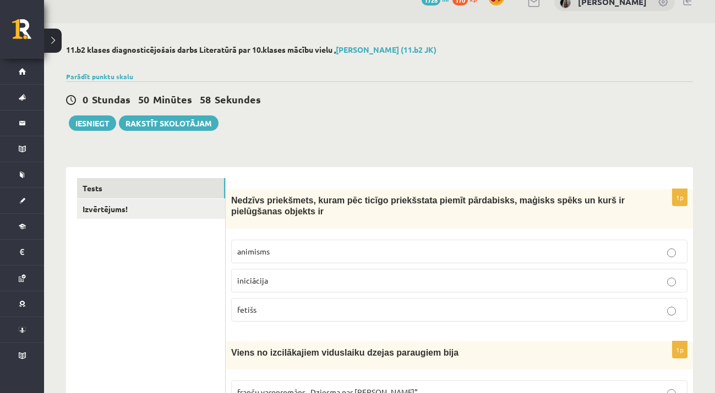
scroll to position [0, 0]
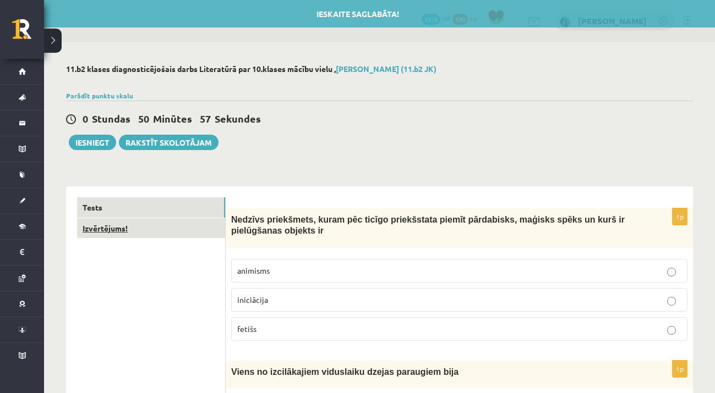
click at [161, 227] on link "Izvērtējums!" at bounding box center [151, 228] width 148 height 20
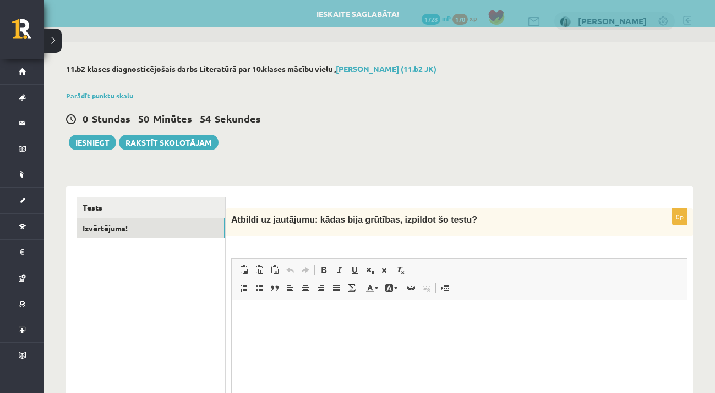
click at [261, 331] on html at bounding box center [459, 317] width 455 height 34
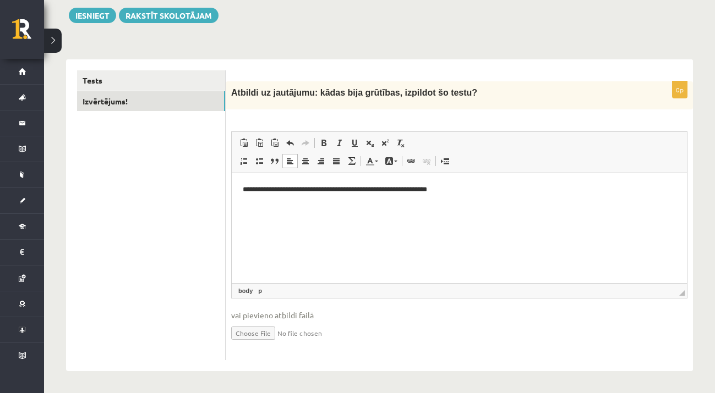
scroll to position [50, 0]
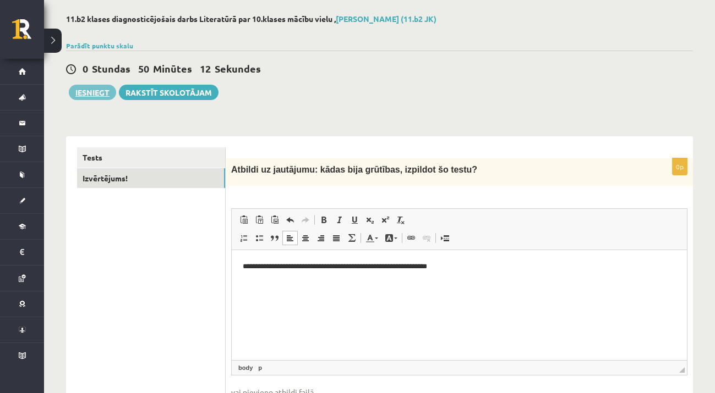
click at [84, 91] on button "Iesniegt" at bounding box center [92, 92] width 47 height 15
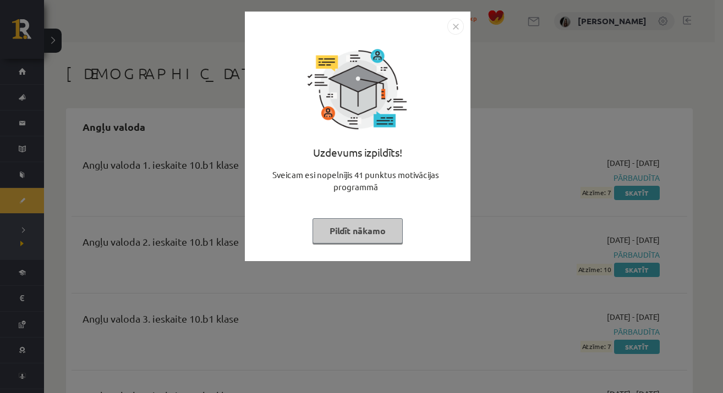
click at [455, 26] on img "Close" at bounding box center [455, 26] width 17 height 17
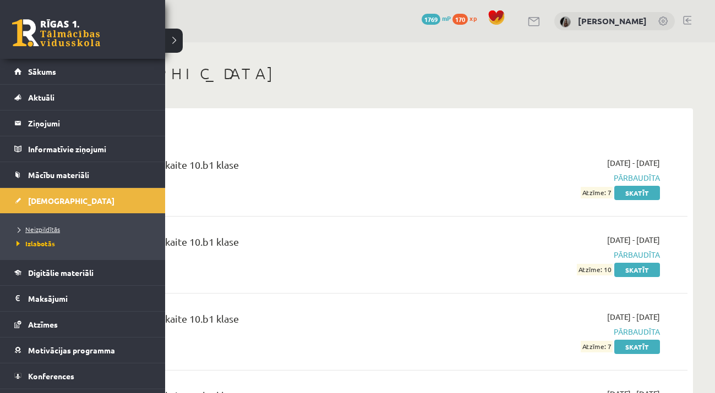
click at [39, 231] on span "Neizpildītās" at bounding box center [37, 229] width 46 height 9
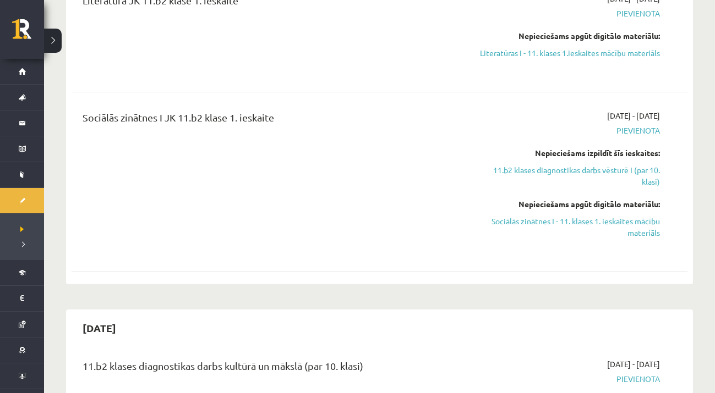
scroll to position [536, 0]
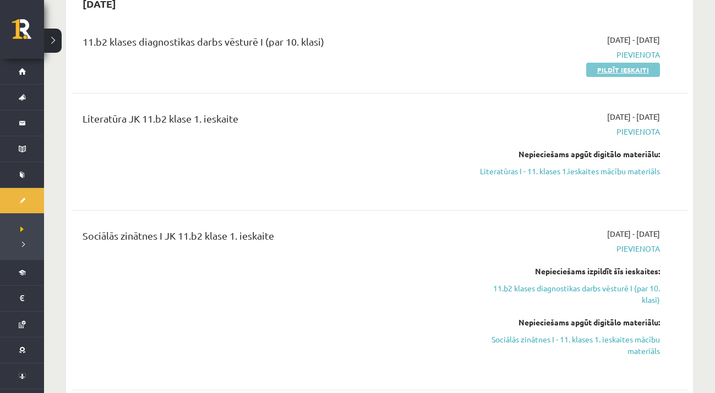
click at [621, 67] on link "Pildīt ieskaiti" at bounding box center [623, 70] width 74 height 14
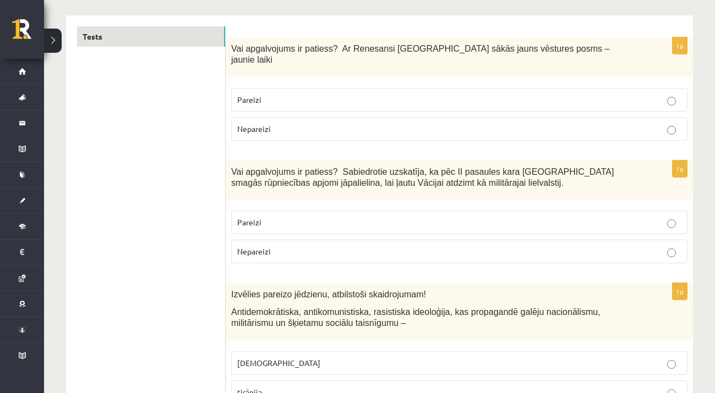
scroll to position [194, 0]
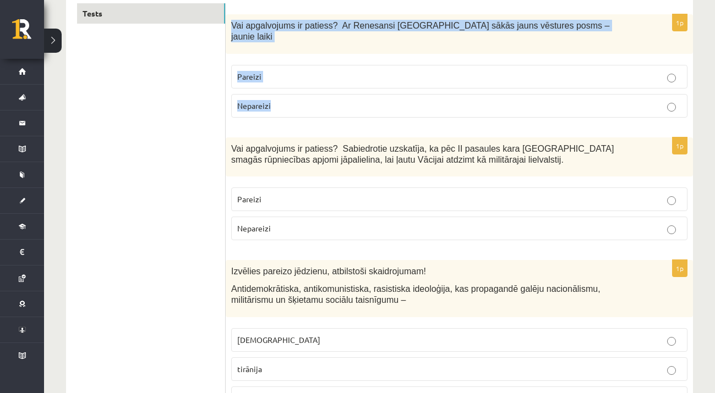
drag, startPoint x: 229, startPoint y: 24, endPoint x: 289, endPoint y: 100, distance: 97.2
click at [289, 100] on div "1p Vai apgalvojums ir patiess? Ar Renesansi Eiropā sākās jauns vēstures posms –…" at bounding box center [459, 70] width 467 height 112
copy div "Vai apgalvojums ir patiess? Ar Renesansi Eiropā sākās jauns vēstures posms – ja…"
click at [318, 65] on label "Pareizi" at bounding box center [459, 77] width 456 height 24
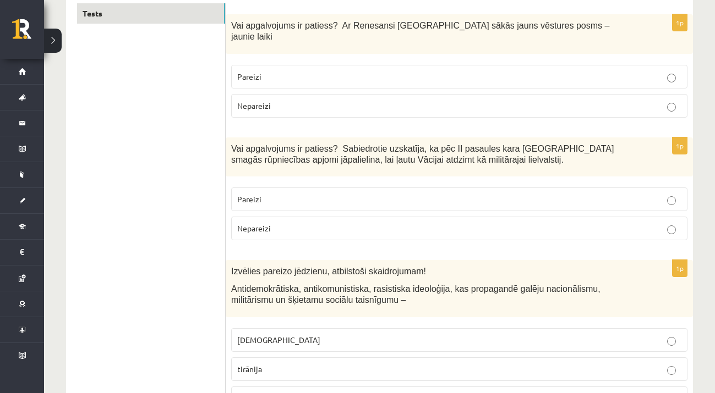
click at [330, 194] on p "Pareizi" at bounding box center [459, 200] width 444 height 12
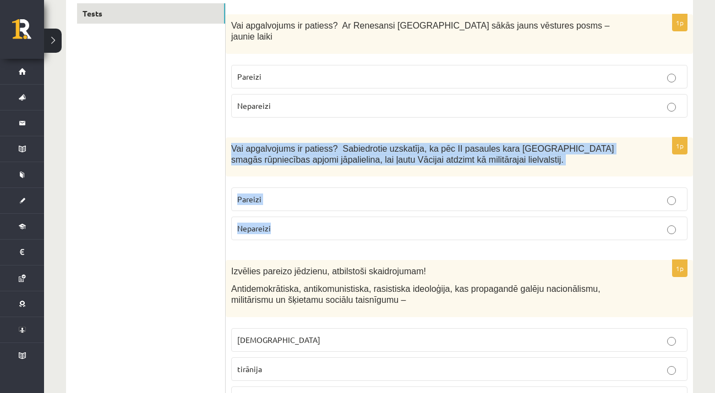
drag, startPoint x: 231, startPoint y: 134, endPoint x: 295, endPoint y: 223, distance: 109.6
click at [295, 223] on div "1p Vai apgalvojums ir patiess? Sabiedrotie uzskatīja, ka pēc II pasaules kara V…" at bounding box center [459, 194] width 467 height 112
copy div "Vai apgalvojums ir patiess? Sabiedrotie uzskatīja, ka pēc II pasaules kara Vāci…"
click at [347, 223] on p "Nepareizi" at bounding box center [459, 229] width 444 height 12
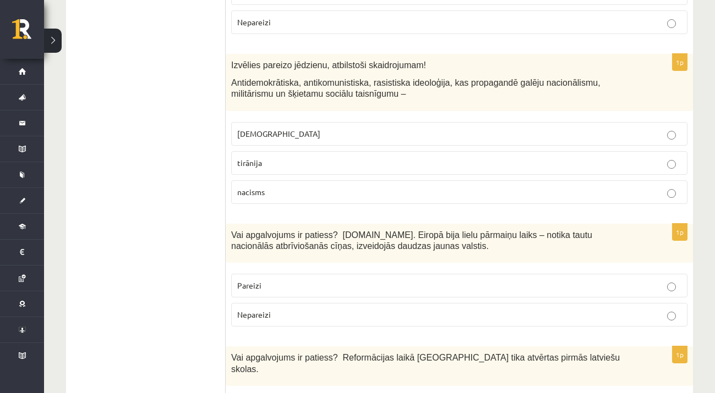
scroll to position [407, 0]
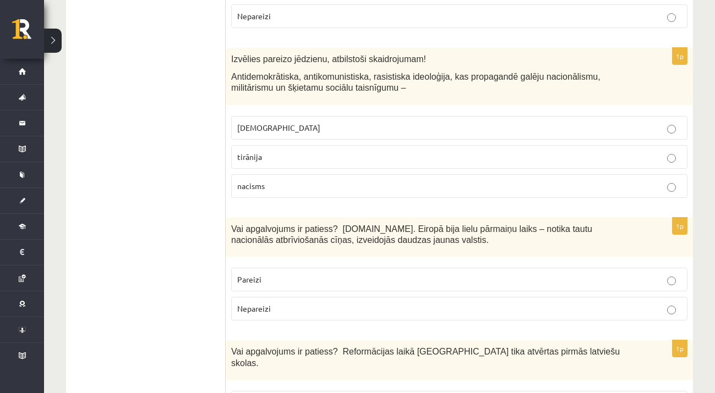
click at [300, 180] on p "nacisms" at bounding box center [459, 186] width 444 height 12
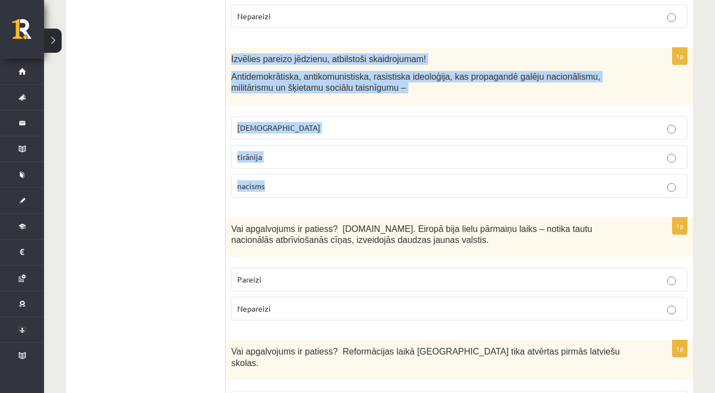
drag, startPoint x: 231, startPoint y: 43, endPoint x: 295, endPoint y: 185, distance: 156.1
click at [295, 185] on div "1p Izvēlies pareizo jēdzienu, atbilstoši skaidrojumam! Antidemokrātiska, antiko…" at bounding box center [459, 127] width 467 height 158
copy div "Izvēlies pareizo jēdzienu, atbilstoši skaidrojumam! Antidemokrātiska, antikomun…"
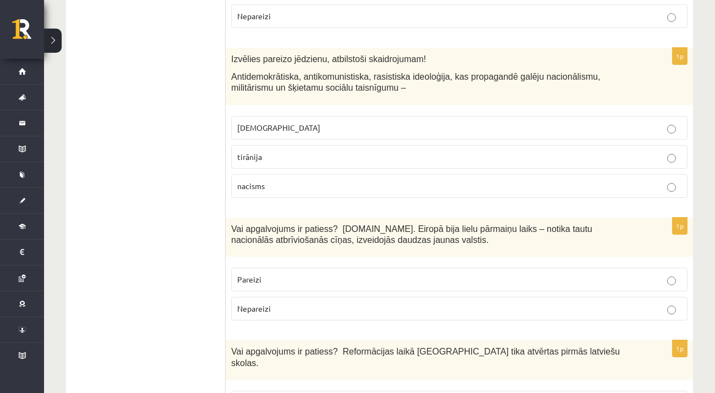
click at [320, 223] on p "Vai apgalvojums ir patiess? 19.gs. Eiropā bija lielu pārmaiņu laiks – notika ta…" at bounding box center [431, 234] width 401 height 23
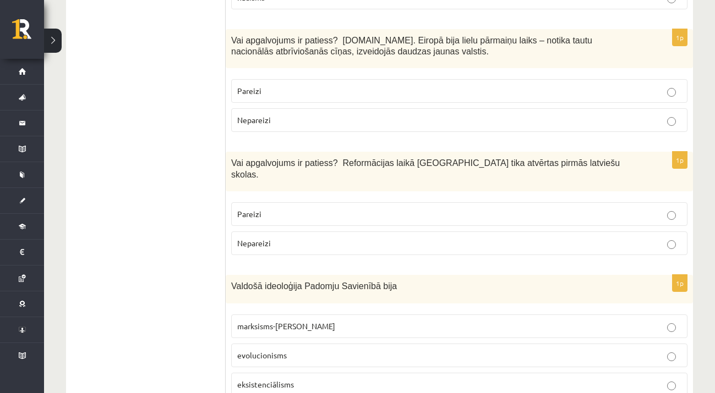
scroll to position [601, 0]
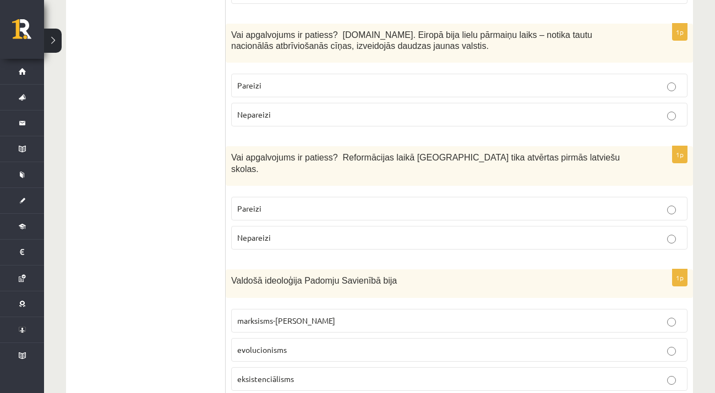
click at [293, 109] on p "Nepareizi" at bounding box center [459, 115] width 444 height 12
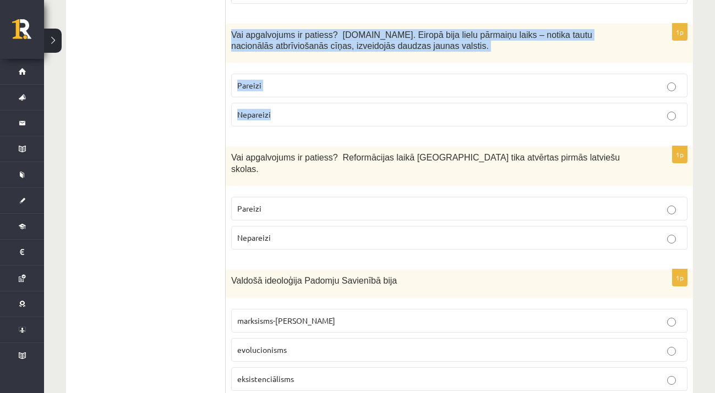
drag, startPoint x: 230, startPoint y: 18, endPoint x: 445, endPoint y: 108, distance: 232.8
click at [445, 108] on div "1p Vai apgalvojums ir patiess? 19.gs. Eiropā bija lielu pārmaiņu laiks – notika…" at bounding box center [459, 80] width 467 height 112
copy div "Vai apgalvojums ir patiess? 19.gs. Eiropā bija lielu pārmaiņu laiks – notika ta…"
click at [322, 80] on p "Pareizi" at bounding box center [459, 86] width 444 height 12
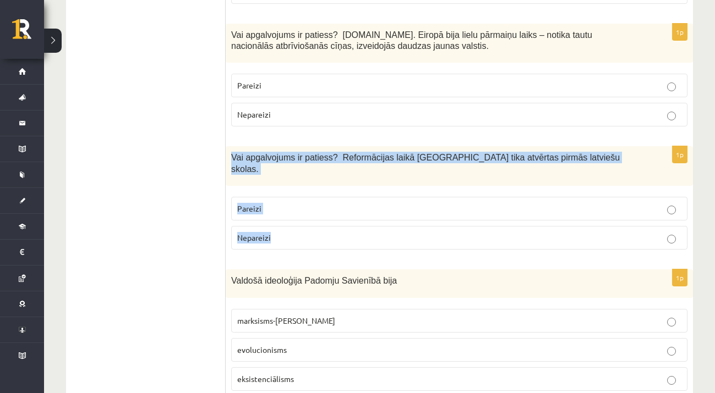
drag, startPoint x: 231, startPoint y: 142, endPoint x: 288, endPoint y: 219, distance: 95.2
click at [288, 219] on div "1p Vai apgalvojums ir patiess? Reformācijas laikā Livonijā tika atvērtas pirmās…" at bounding box center [459, 202] width 467 height 112
copy div "Vai apgalvojums ir patiess? Reformācijas laikā Livonijā tika atvērtas pirmās la…"
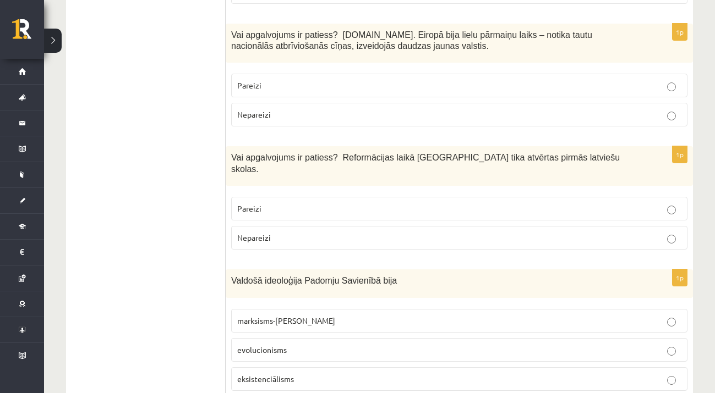
click at [321, 203] on p "Pareizi" at bounding box center [459, 209] width 444 height 12
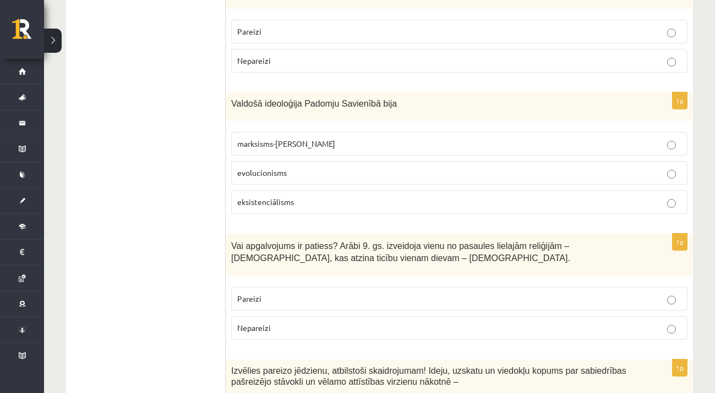
scroll to position [789, 0]
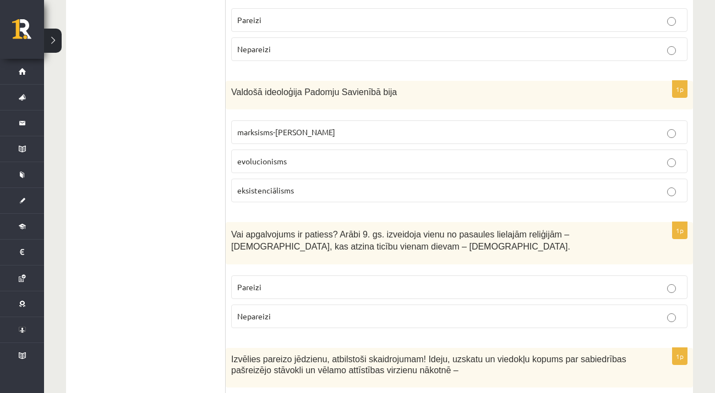
click at [280, 156] on span "evolucionisms" at bounding box center [262, 161] width 50 height 10
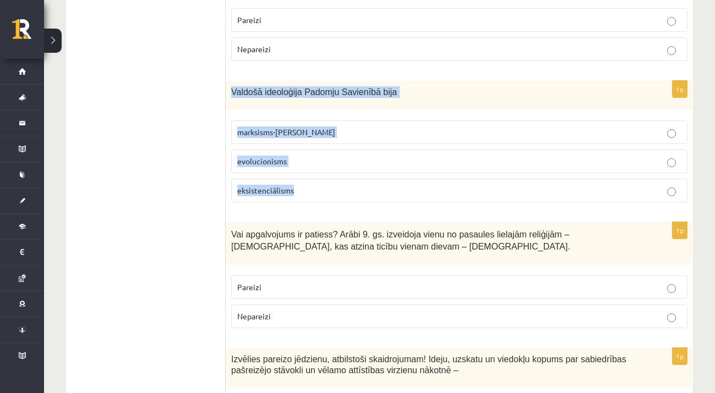
drag, startPoint x: 231, startPoint y: 68, endPoint x: 305, endPoint y: 164, distance: 121.9
click at [305, 164] on div "1p Valdošā ideoloģija Padomju Savienībā bija marksisms-ļeņinisms evolucionisms …" at bounding box center [459, 146] width 467 height 130
copy div "Valdošā ideoloģija Padomju Savienībā bija marksisms-ļeņinisms evolucionisms eks…"
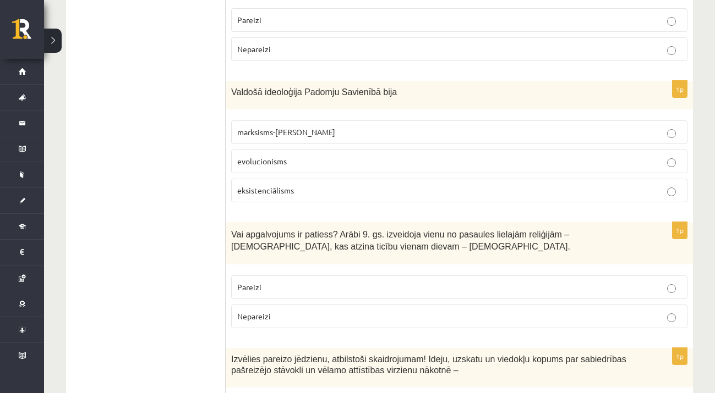
click at [344, 127] on p "marksisms-ļeņinisms" at bounding box center [459, 133] width 444 height 12
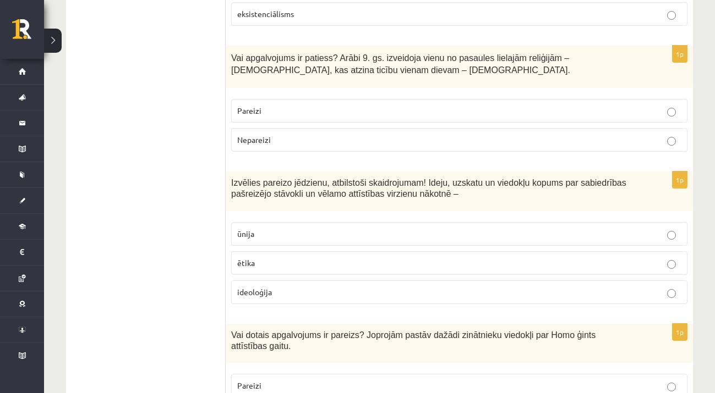
scroll to position [955, 0]
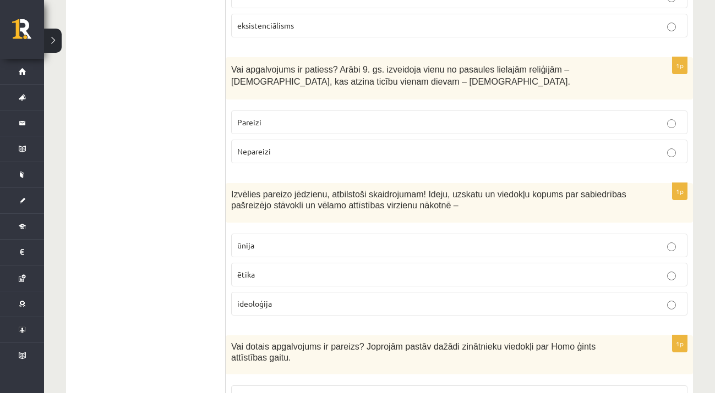
click at [295, 117] on p "Pareizi" at bounding box center [459, 123] width 444 height 12
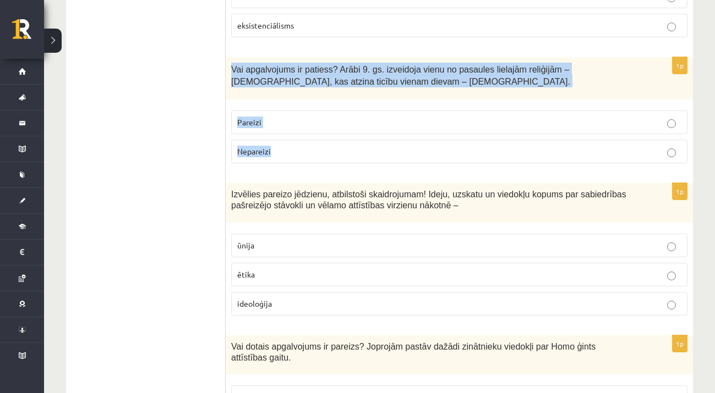
drag, startPoint x: 230, startPoint y: 44, endPoint x: 311, endPoint y: 135, distance: 122.0
click at [311, 135] on div "1p Vai apgalvojums ir patiess? Arābi 9. gs. izveidoja vienu no pasaules lielajā…" at bounding box center [459, 114] width 467 height 115
copy div "Vai apgalvojums ir patiess? Arābi 9. gs. izveidoja vienu no pasaules lielajām r…"
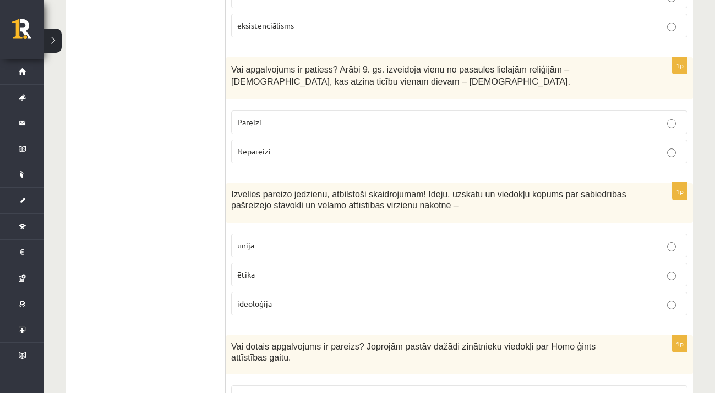
click at [336, 146] on p "Nepareizi" at bounding box center [459, 152] width 444 height 12
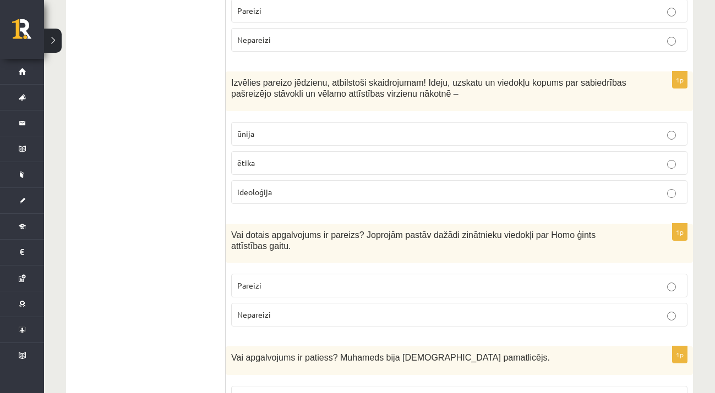
scroll to position [1072, 0]
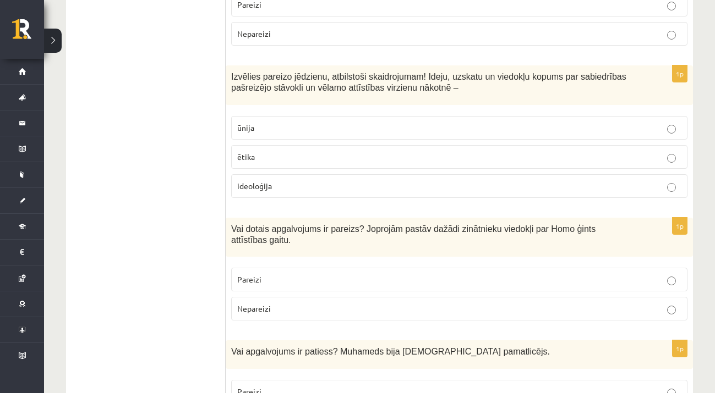
click at [284, 174] on label "ideoloģija" at bounding box center [459, 186] width 456 height 24
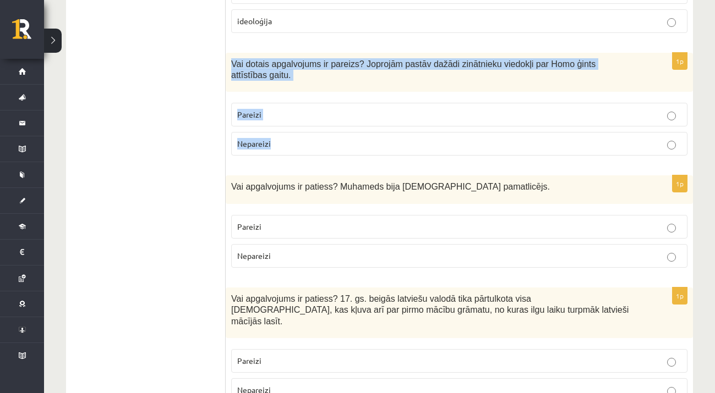
drag, startPoint x: 231, startPoint y: 35, endPoint x: 290, endPoint y: 128, distance: 110.6
click at [290, 128] on div "1p Vai dotais apgalvojums ir pareizs? Joprojām pastāv dažādi zinātnieku viedokļ…" at bounding box center [459, 109] width 467 height 112
copy div "Vai dotais apgalvojums ir pareizs? Joprojām pastāv dažādi zinātnieku viedokļi p…"
click at [290, 109] on p "Pareizi" at bounding box center [459, 115] width 444 height 12
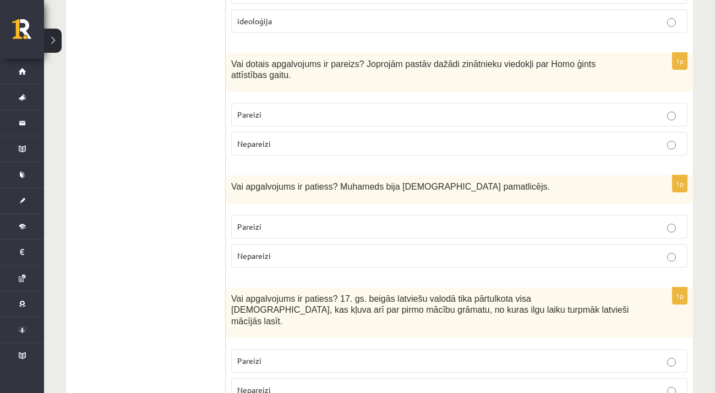
click at [331, 250] on p "Nepareizi" at bounding box center [459, 256] width 444 height 12
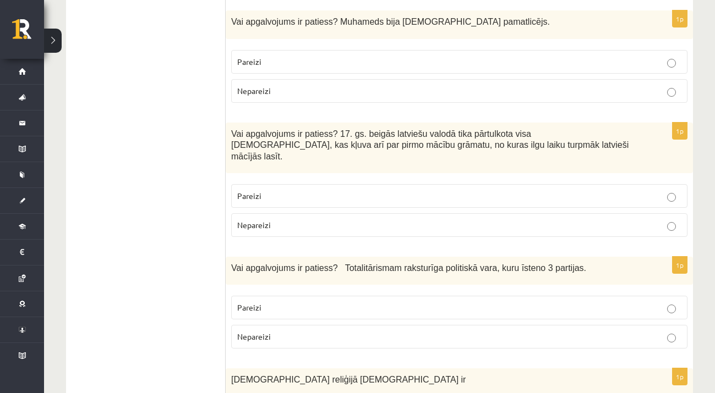
scroll to position [1425, 0]
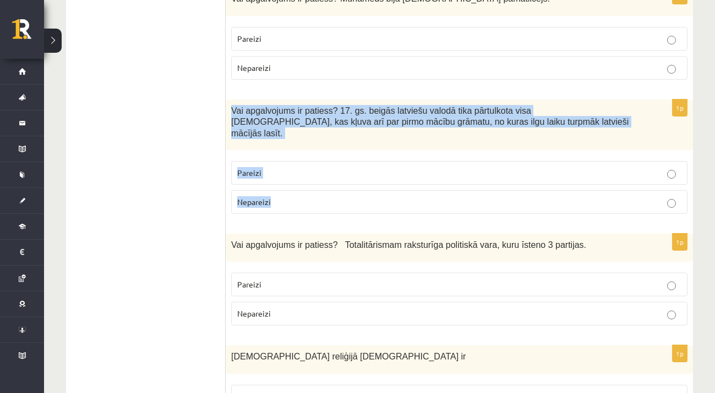
drag, startPoint x: 230, startPoint y: 82, endPoint x: 287, endPoint y: 164, distance: 100.4
click at [287, 164] on div "1p Vai apgalvojums ir patiess? 17. gs. beigās latviešu valodā tika pārtulkota v…" at bounding box center [459, 161] width 467 height 123
click at [267, 179] on div "1p Vai apgalvojums ir patiess? 17. gs. beigās latviešu valodā tika pārtulkota v…" at bounding box center [459, 161] width 467 height 123
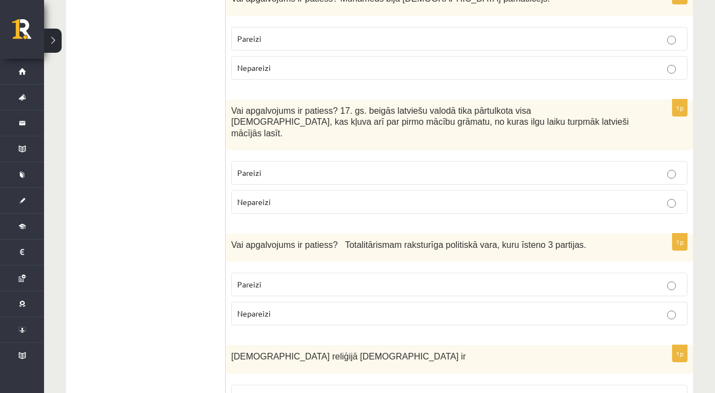
click at [273, 196] on p "Nepareizi" at bounding box center [459, 202] width 444 height 12
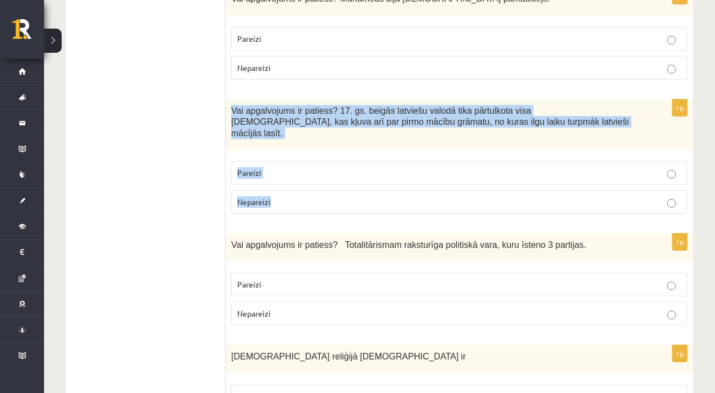
drag, startPoint x: 231, startPoint y: 82, endPoint x: 279, endPoint y: 175, distance: 104.6
click at [279, 175] on div "1p Vai apgalvojums ir patiess? 17. gs. beigās latviešu valodā tika pārtulkota v…" at bounding box center [459, 161] width 467 height 123
copy div "Vai apgalvojums ir patiess? 17. gs. beigās latviešu valodā tika pārtulkota visa…"
click at [272, 167] on p "Pareizi" at bounding box center [459, 173] width 444 height 12
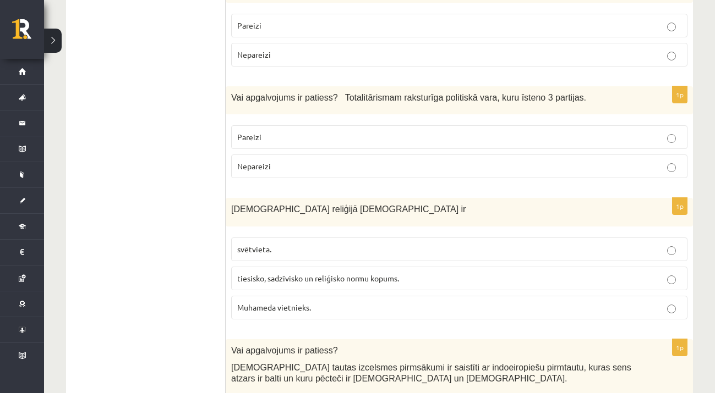
scroll to position [1591, 0]
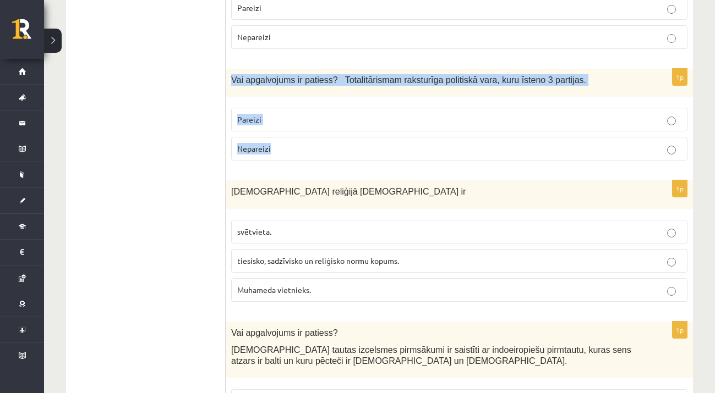
drag, startPoint x: 232, startPoint y: 37, endPoint x: 287, endPoint y: 106, distance: 88.5
click at [287, 106] on div "1p Vai apgalvojums ir patiess? Totalitārismam raksturīga politiskā vara, kuru ī…" at bounding box center [459, 119] width 467 height 101
copy div "Vai apgalvojums ir patiess? Totalitārismam raksturīga politiskā vara, kuru īste…"
click at [368, 143] on p "Nepareizi" at bounding box center [459, 149] width 444 height 12
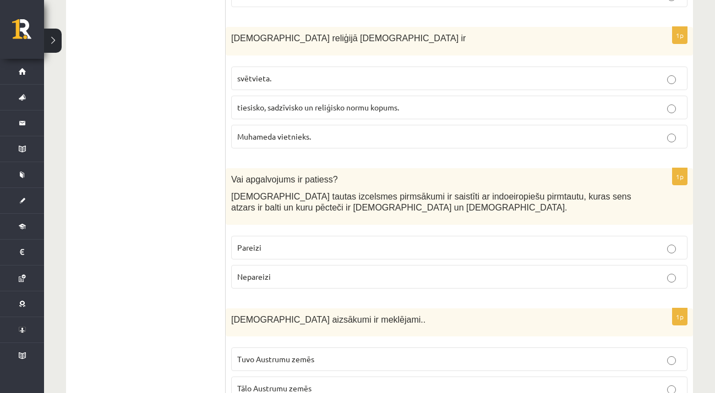
scroll to position [1714, 0]
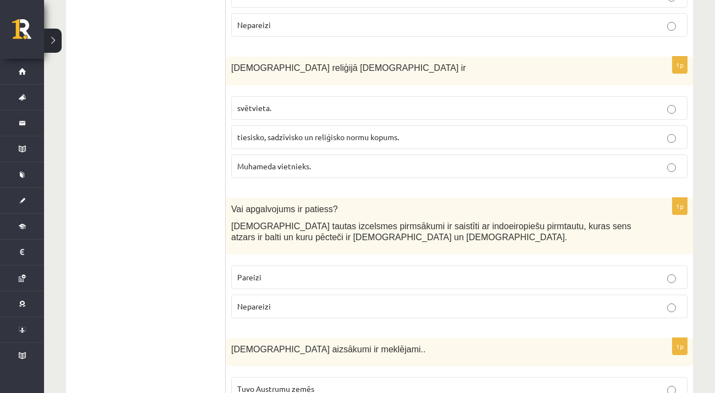
click at [312, 132] on span "tiesisko, sadzīvisko un reliģisko normu kopums." at bounding box center [318, 137] width 162 height 10
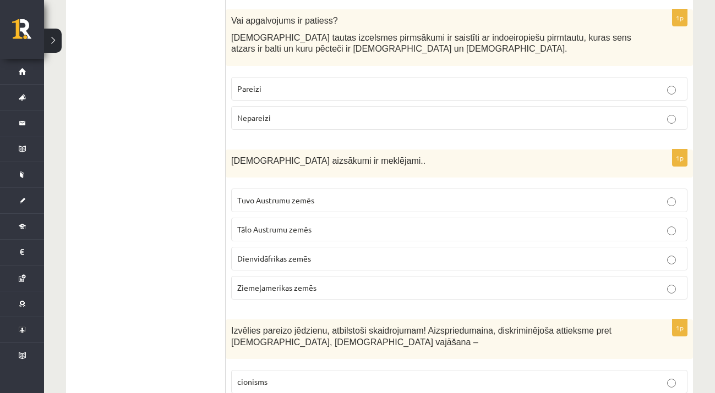
scroll to position [1856, 0]
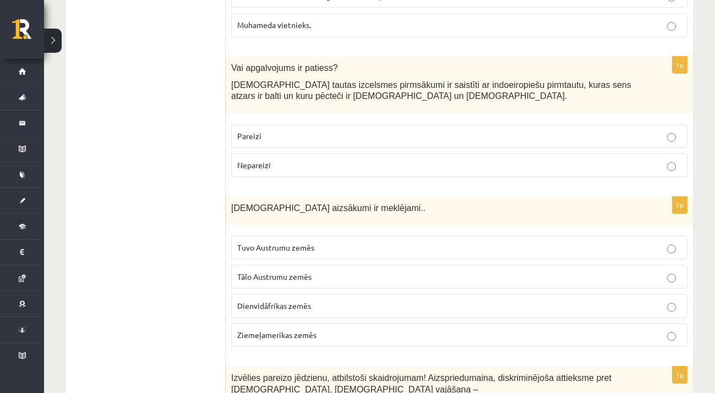
click at [367, 153] on label "Nepareizi" at bounding box center [459, 165] width 456 height 24
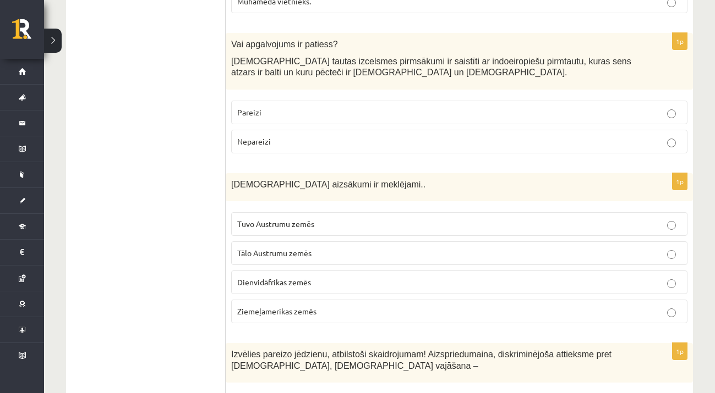
click at [424, 107] on p "Pareizi" at bounding box center [459, 113] width 444 height 12
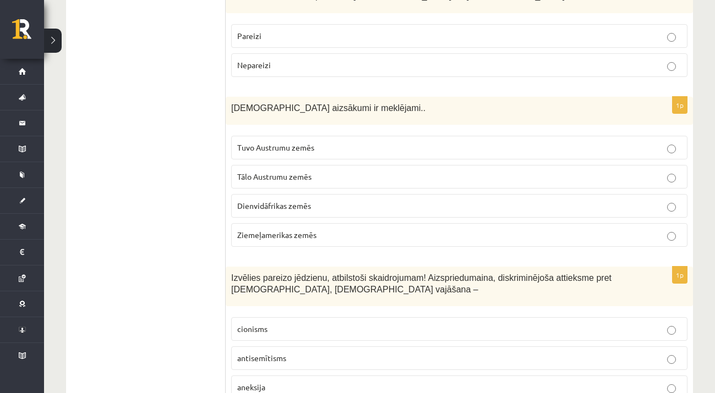
scroll to position [1962, 0]
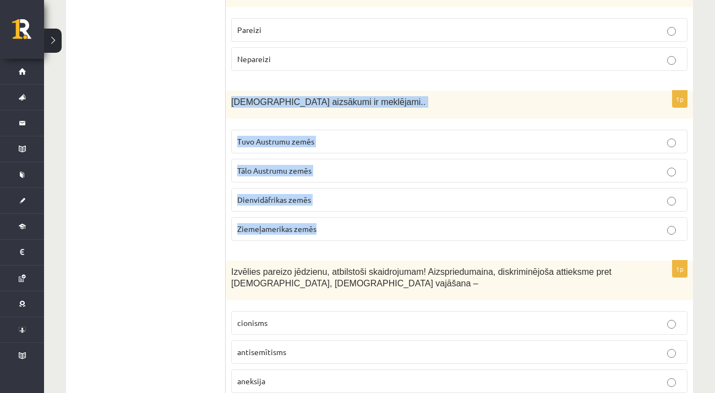
drag, startPoint x: 231, startPoint y: 60, endPoint x: 336, endPoint y: 185, distance: 163.6
click at [336, 185] on div "1p Kristietības aizsākumi ir meklējami.. Tuvo Austrumu zemēs Tālo Austrumu zemē…" at bounding box center [459, 170] width 467 height 159
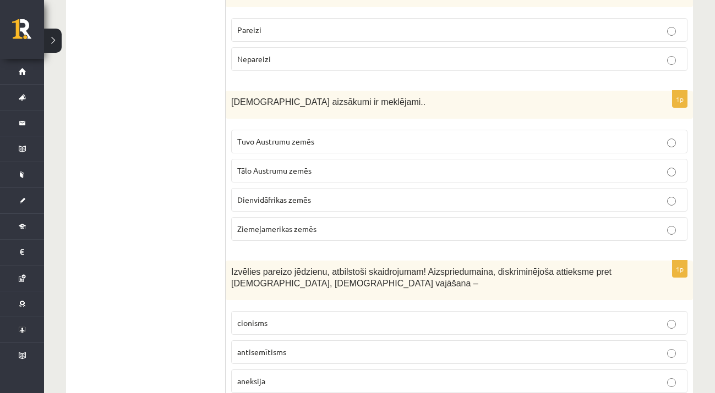
click at [338, 208] on form "1p Vai apgalvojums ir patiess? Ar Renesansi Eiropā sākās jauns vēstures posms –…" at bounding box center [459, 251] width 445 height 4031
click at [280, 136] on span "Tuvo Austrumu zemēs" at bounding box center [275, 141] width 77 height 10
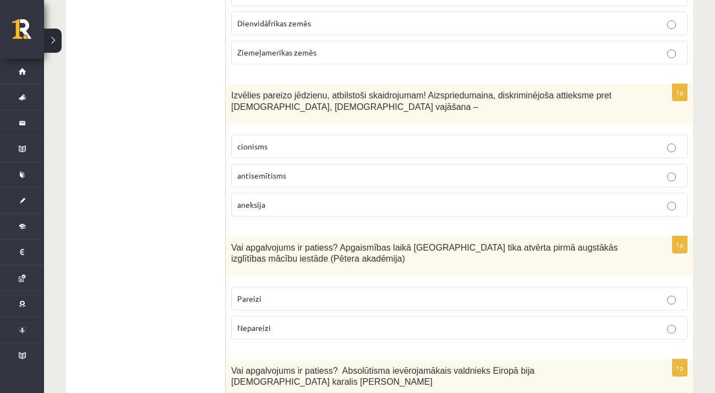
scroll to position [2145, 0]
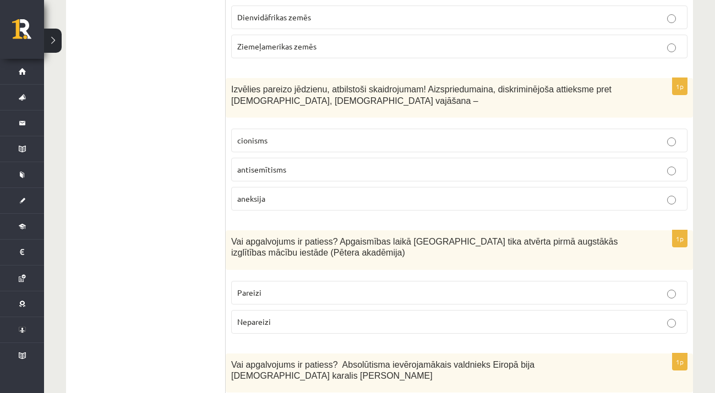
click at [273, 164] on span "antisemītisms" at bounding box center [261, 169] width 49 height 10
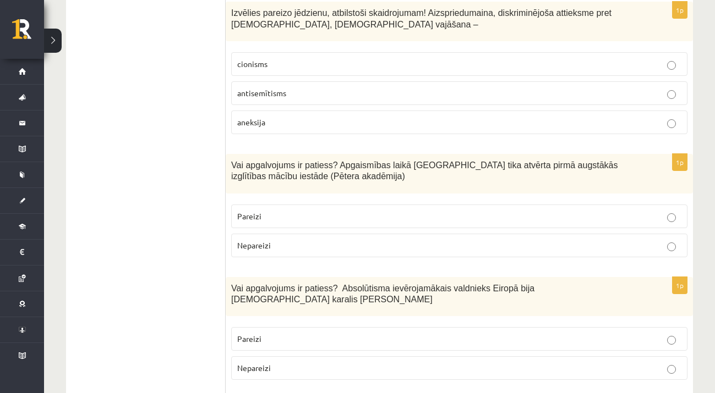
scroll to position [2274, 0]
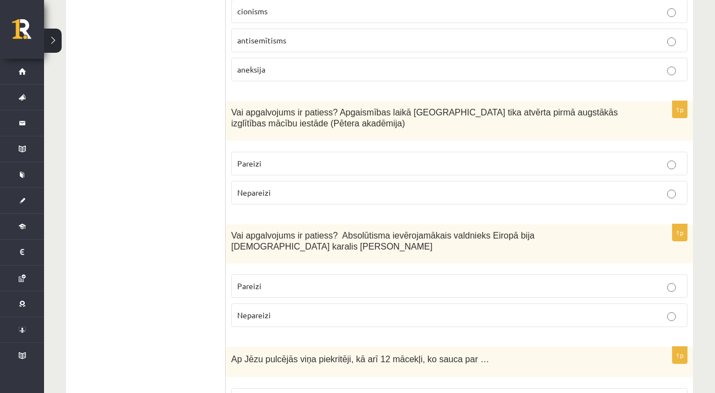
click at [362, 187] on p "Nepareizi" at bounding box center [459, 193] width 444 height 12
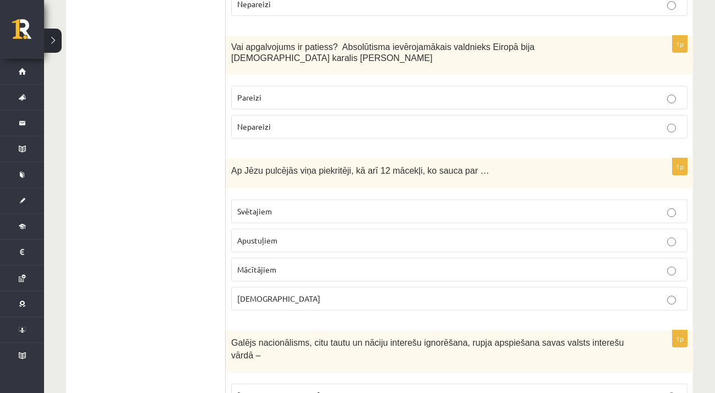
scroll to position [2439, 0]
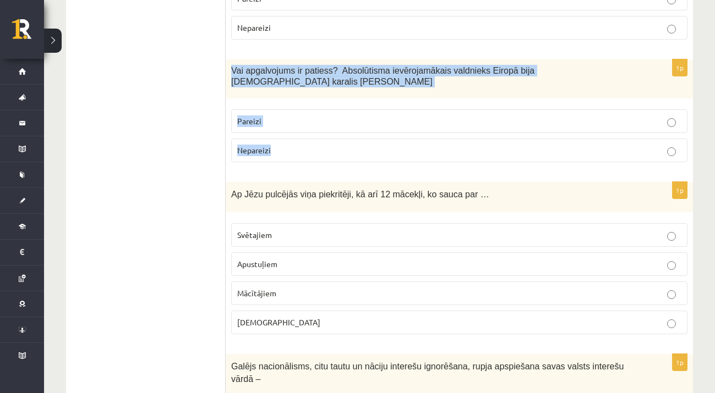
drag, startPoint x: 231, startPoint y: 23, endPoint x: 276, endPoint y: 112, distance: 99.7
click at [276, 112] on div "1p Vai apgalvojums ir patiess? Absolūtisma ievērojamākais valdnieks Eiropā bija…" at bounding box center [459, 115] width 467 height 112
click at [317, 116] on p "Pareizi" at bounding box center [459, 122] width 444 height 12
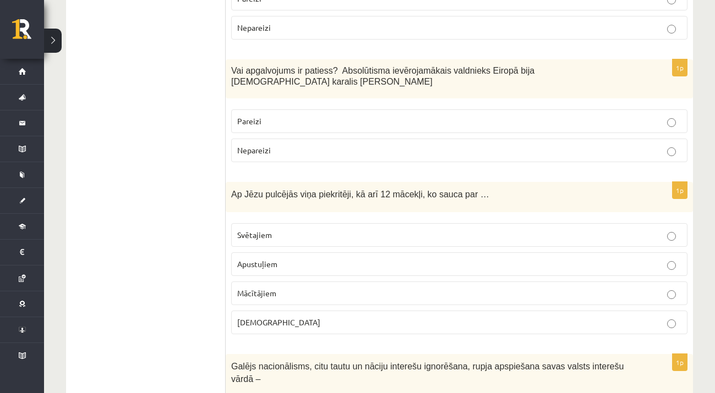
scroll to position [2475, 0]
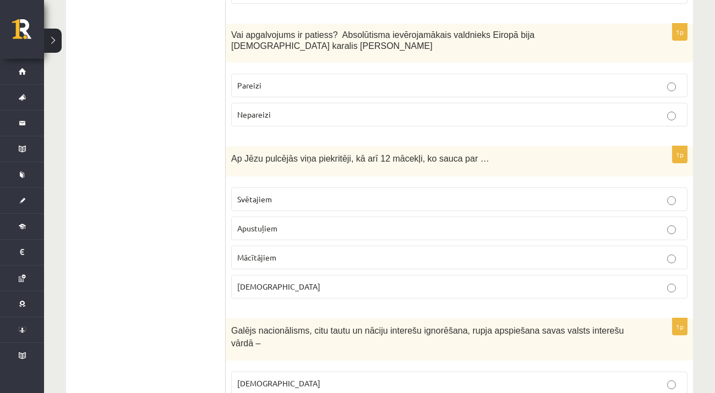
click at [318, 275] on label "Bīskapiem" at bounding box center [459, 287] width 456 height 24
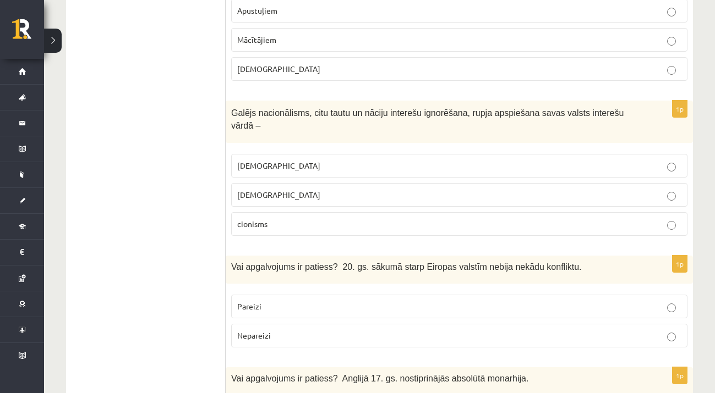
scroll to position [2710, 0]
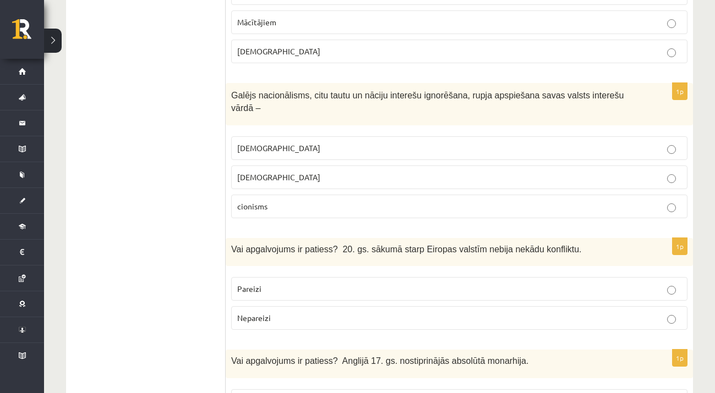
click at [280, 201] on p "cionisms" at bounding box center [459, 207] width 444 height 12
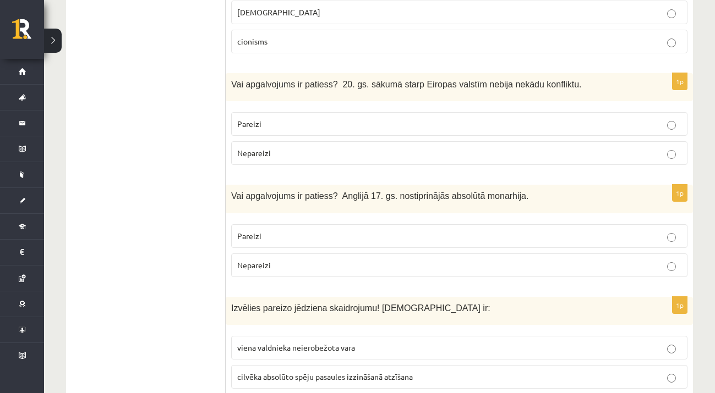
scroll to position [2887, 0]
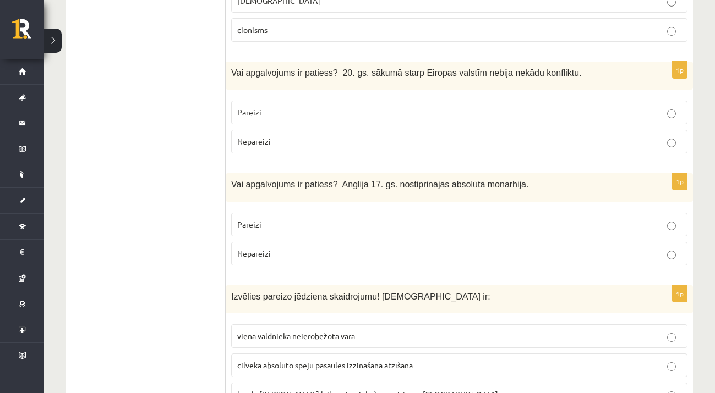
click at [306, 107] on p "Pareizi" at bounding box center [459, 113] width 444 height 12
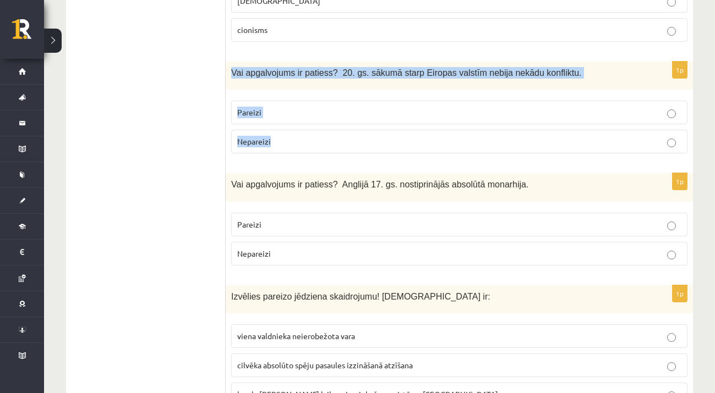
drag, startPoint x: 233, startPoint y: 28, endPoint x: 292, endPoint y: 97, distance: 90.5
click at [292, 97] on div "1p Vai apgalvojums ir patiess? 20. gs. sākumā starp Eiropas valstīm nebija nekā…" at bounding box center [459, 112] width 467 height 101
click at [407, 136] on p "Nepareizi" at bounding box center [459, 142] width 444 height 12
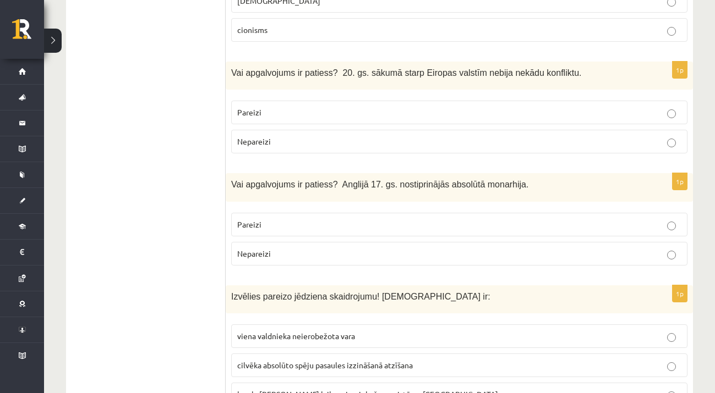
click at [420, 219] on p "Pareizi" at bounding box center [459, 225] width 444 height 12
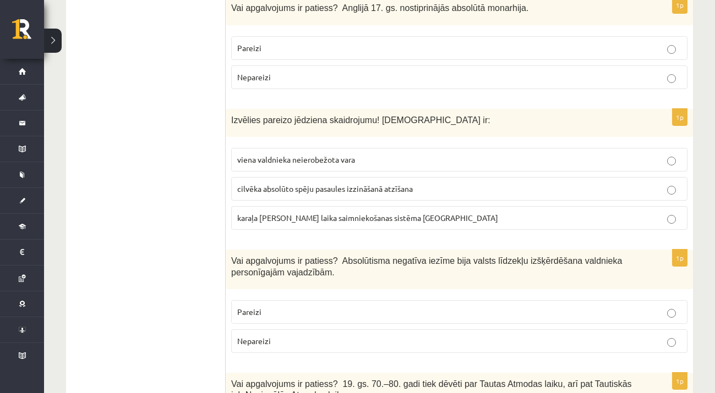
scroll to position [3069, 0]
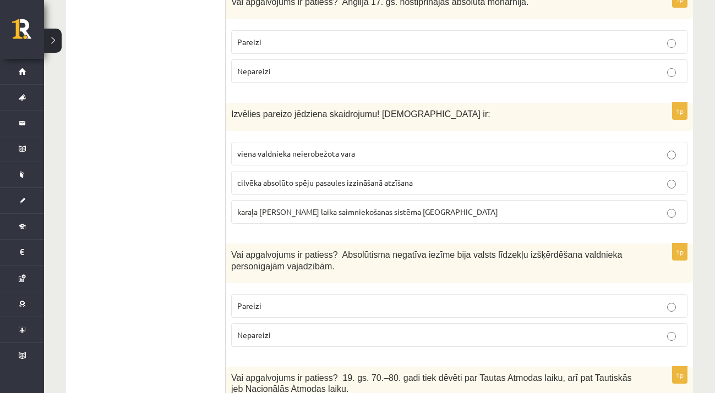
click at [268, 149] on span "viena valdnieka neierobežota vara" at bounding box center [296, 154] width 118 height 10
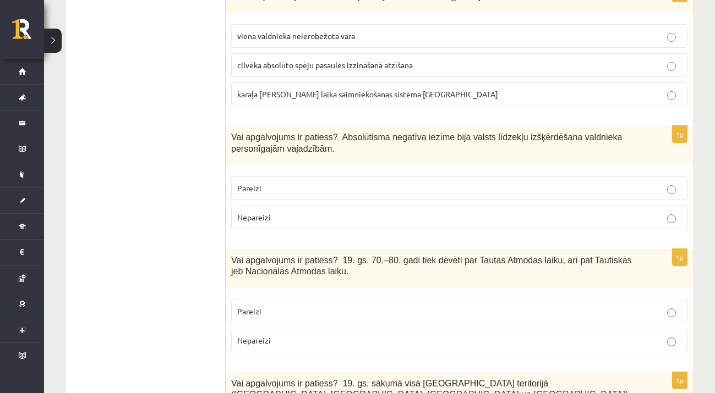
scroll to position [3222, 0]
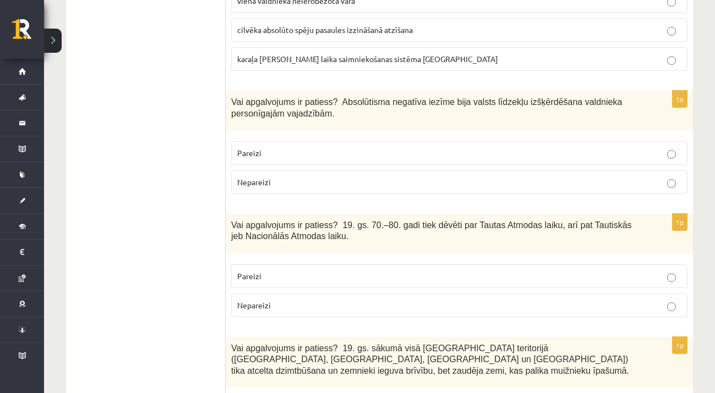
click at [347, 147] on p "Pareizi" at bounding box center [459, 153] width 444 height 12
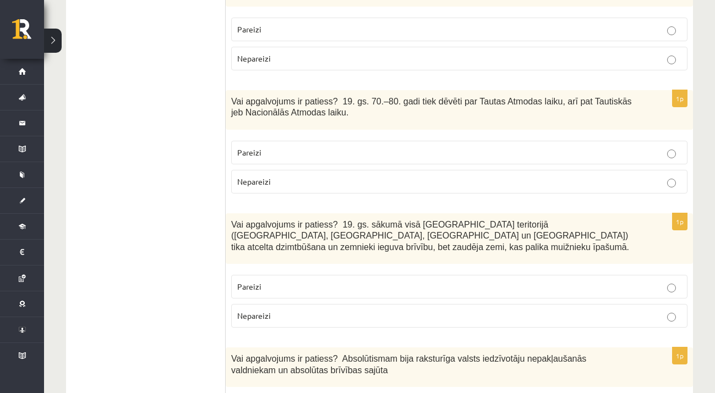
scroll to position [3352, 0]
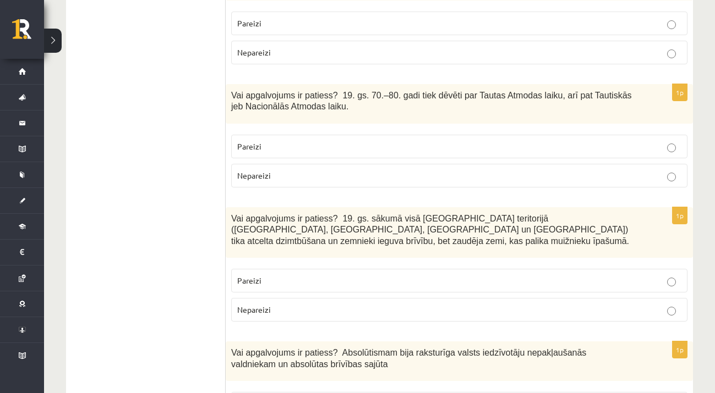
click at [372, 170] on p "Nepareizi" at bounding box center [459, 176] width 444 height 12
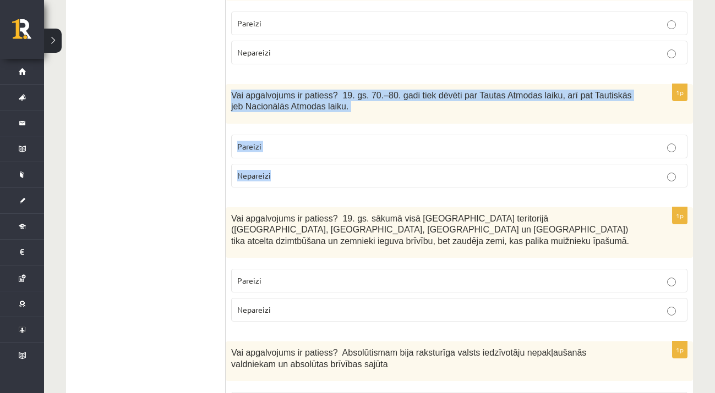
drag, startPoint x: 227, startPoint y: 43, endPoint x: 292, endPoint y: 127, distance: 105.5
click at [292, 127] on div "1p Vai apgalvojums ir patiess? 19. gs. 70.–80. gadi tiek dēvēti par Tautas Atmo…" at bounding box center [459, 140] width 467 height 112
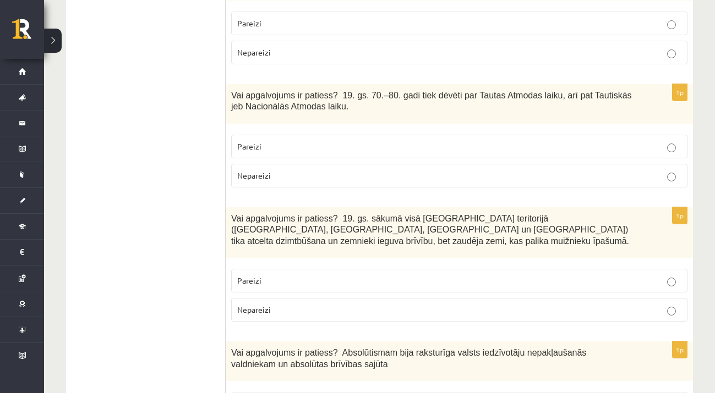
click at [305, 141] on p "Pareizi" at bounding box center [459, 147] width 444 height 12
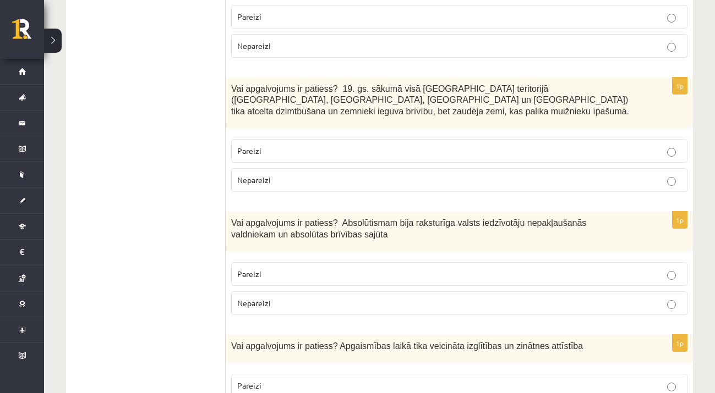
scroll to position [3494, 0]
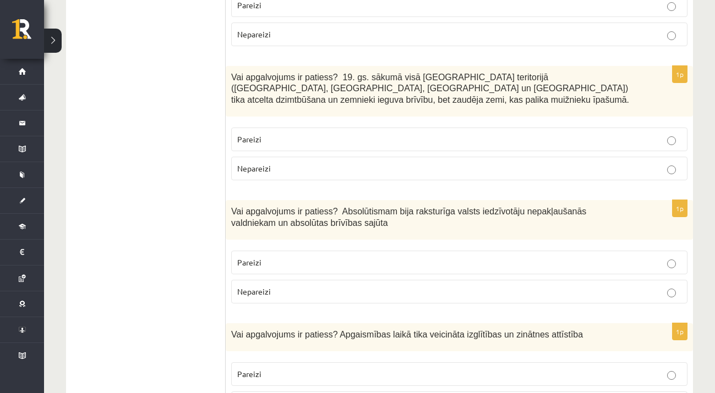
click at [377, 134] on p "Pareizi" at bounding box center [459, 140] width 444 height 12
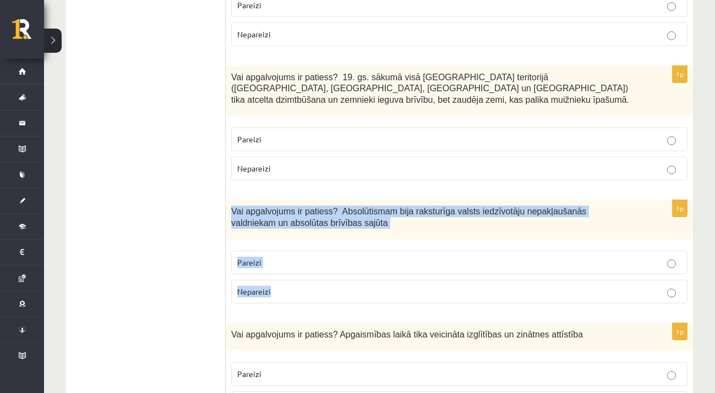
drag, startPoint x: 232, startPoint y: 163, endPoint x: 294, endPoint y: 240, distance: 98.9
click at [294, 240] on div "1p Vai apgalvojums ir patiess? Absolūtismam bija raksturīga valsts iedzīvotāju …" at bounding box center [459, 256] width 467 height 112
click at [351, 286] on p "Nepareizi" at bounding box center [459, 292] width 444 height 12
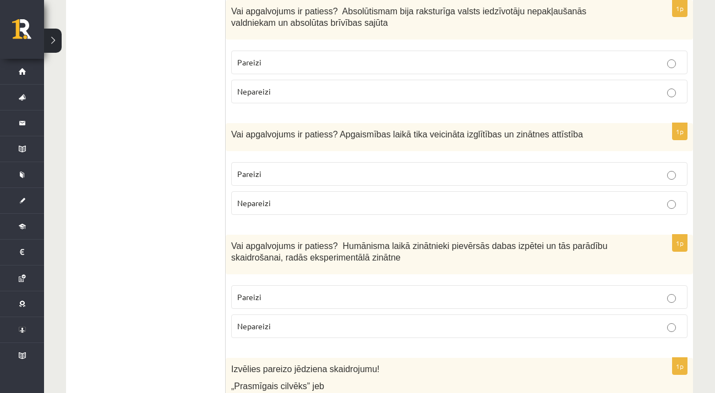
scroll to position [3724, 0]
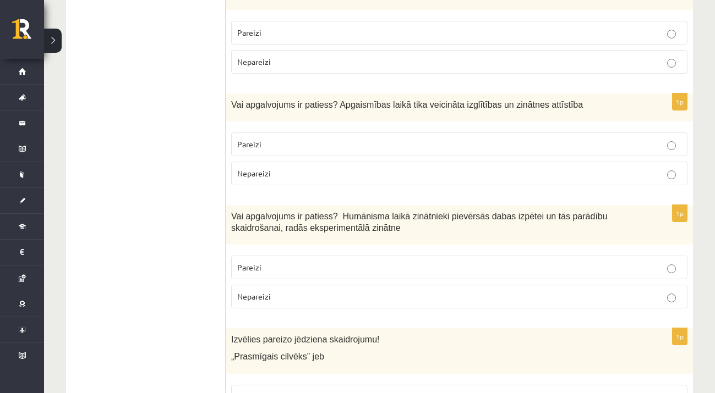
click at [407, 139] on p "Pareizi" at bounding box center [459, 145] width 444 height 12
click at [330, 262] on p "Pareizi" at bounding box center [459, 268] width 444 height 12
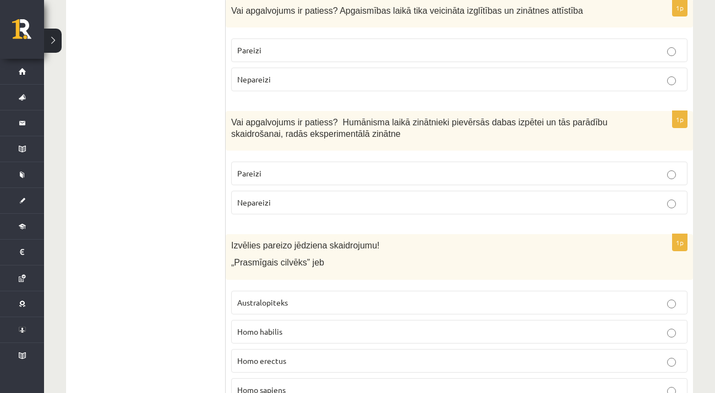
click at [276, 385] on p "Homo sapiens" at bounding box center [459, 391] width 444 height 12
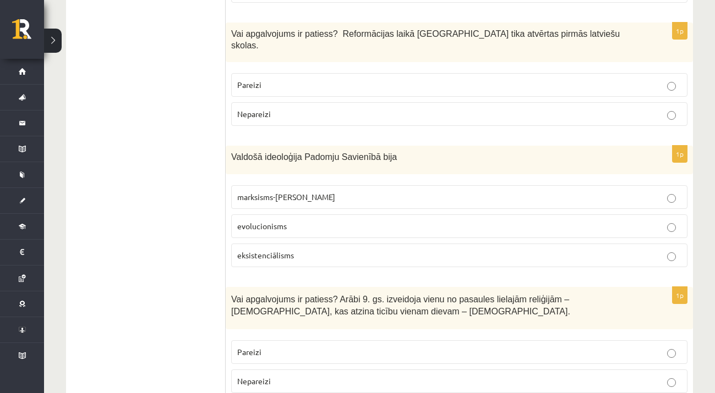
scroll to position [0, 0]
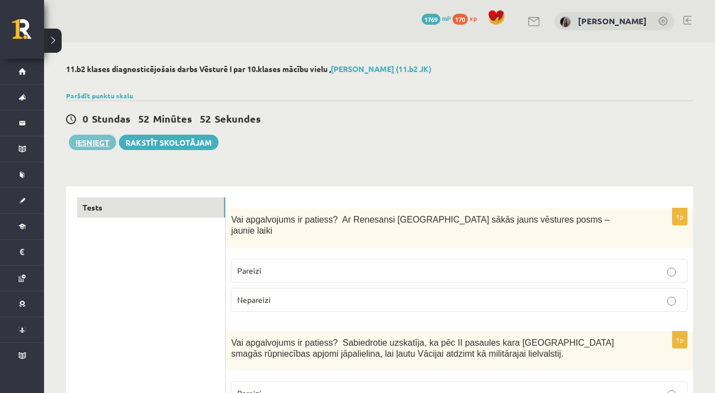
click at [88, 147] on button "Iesniegt" at bounding box center [92, 142] width 47 height 15
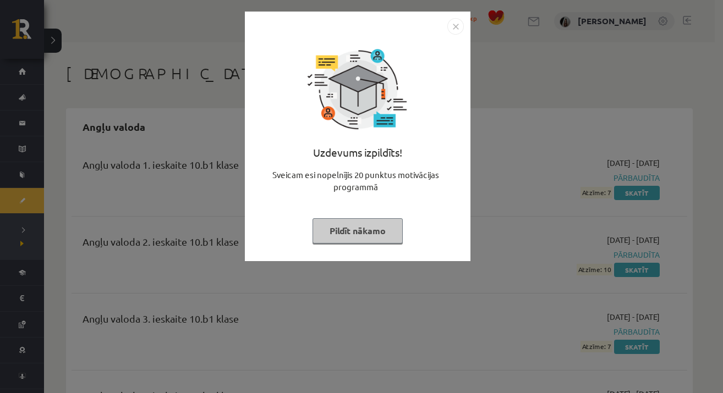
click at [455, 32] on img "Close" at bounding box center [455, 26] width 17 height 17
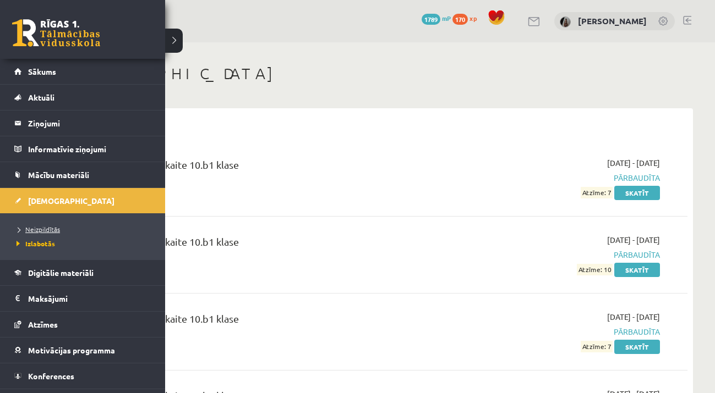
click at [32, 229] on span "Neizpildītās" at bounding box center [37, 229] width 46 height 9
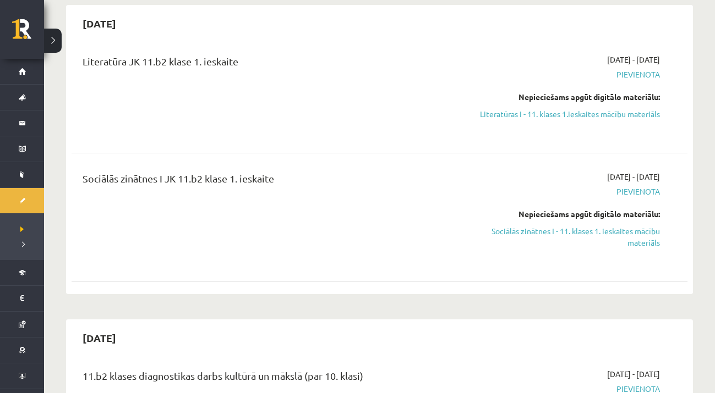
scroll to position [495, 0]
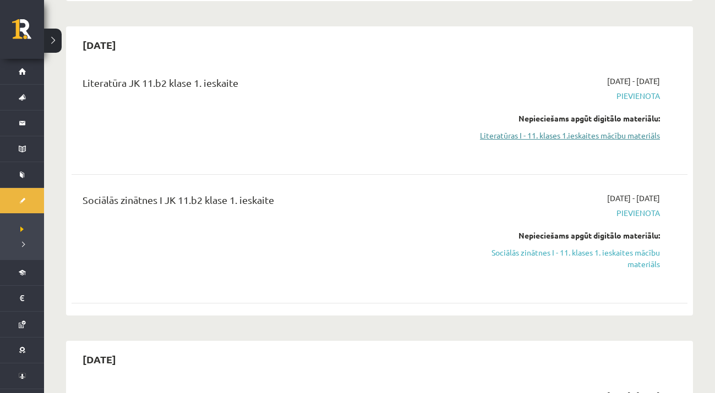
click at [524, 137] on link "Literatūras I - 11. klases 1.ieskaites mācību materiāls" at bounding box center [569, 136] width 182 height 12
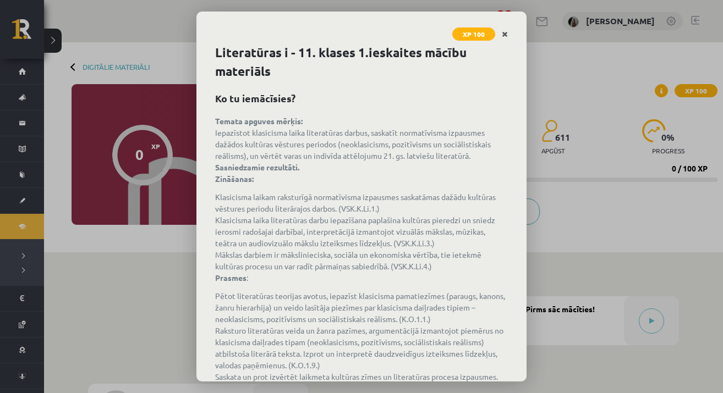
click at [505, 31] on icon "Close" at bounding box center [505, 35] width 6 height 8
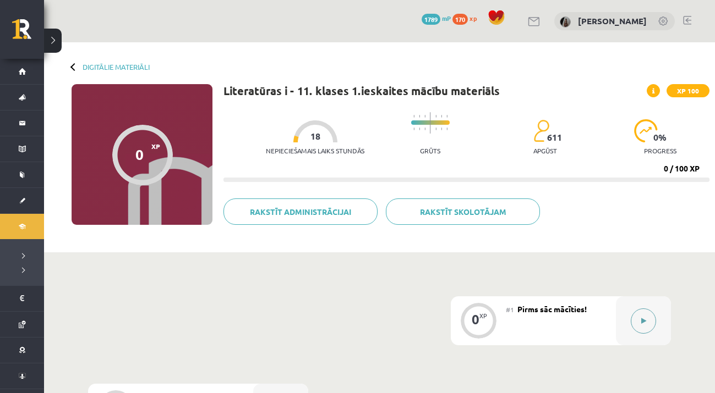
click at [645, 315] on button at bounding box center [642, 321] width 25 height 25
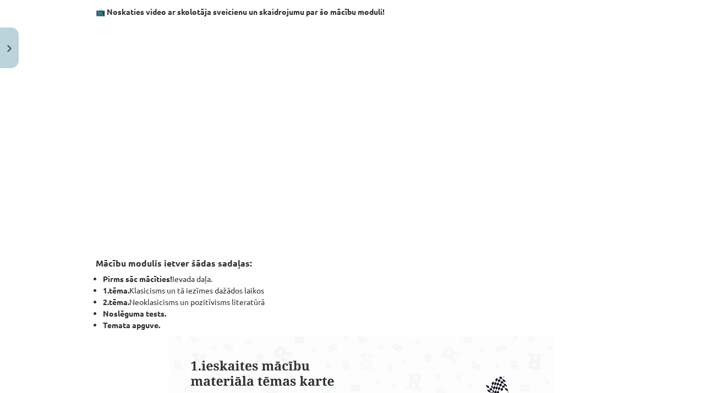
scroll to position [146, 0]
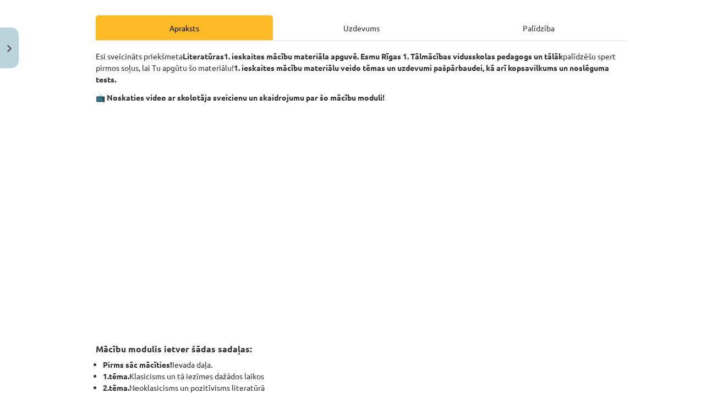
click at [344, 27] on div "Uzdevums" at bounding box center [361, 27] width 177 height 25
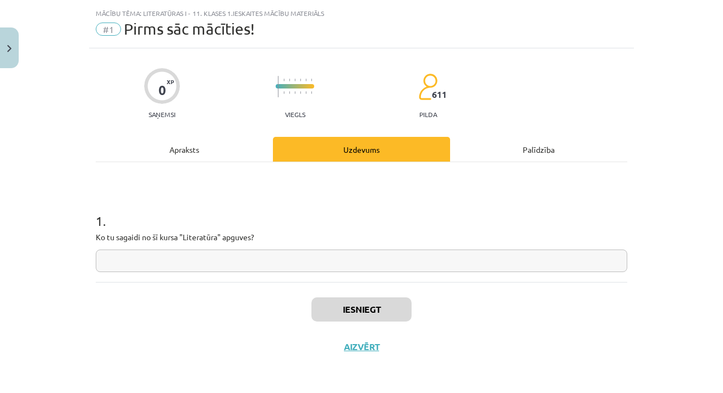
scroll to position [26, 0]
click at [188, 261] on input "text" at bounding box center [361, 261] width 531 height 23
type input "**********"
click at [366, 309] on button "Iesniegt" at bounding box center [361, 310] width 100 height 24
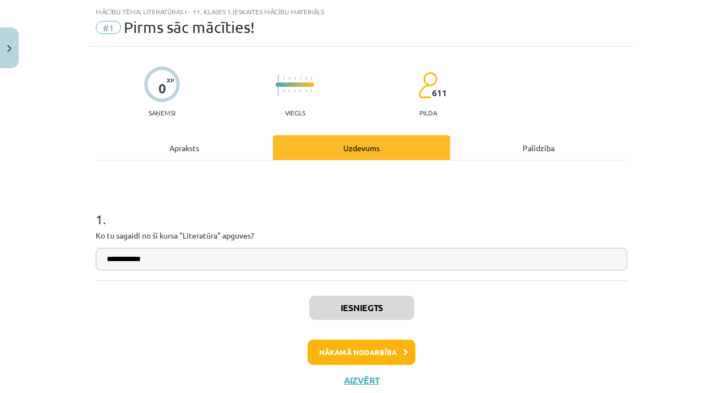
click at [357, 346] on button "Nākamā nodarbība" at bounding box center [362, 352] width 108 height 25
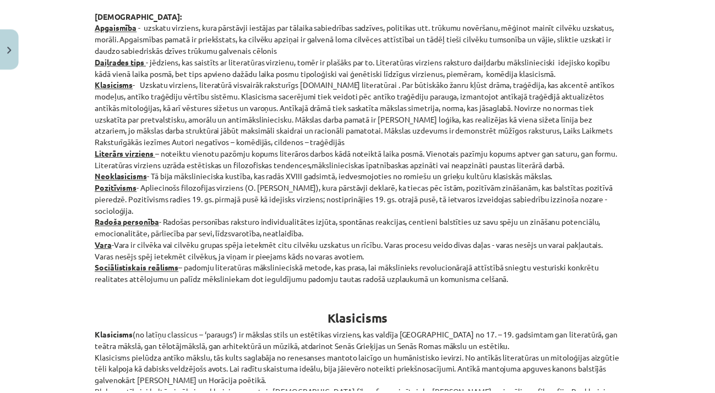
scroll to position [0, 0]
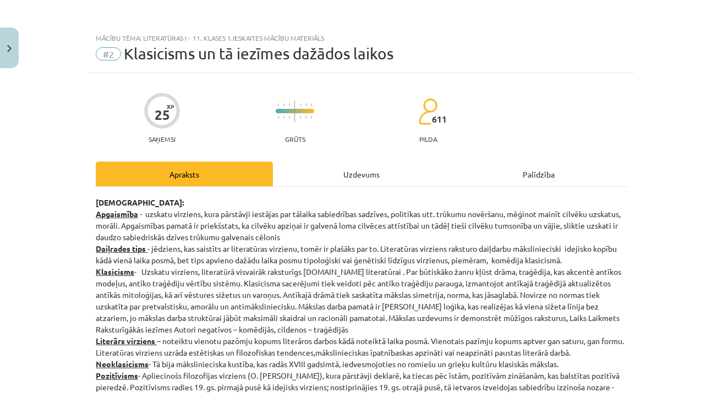
click at [12, 51] on button "Close" at bounding box center [9, 48] width 19 height 41
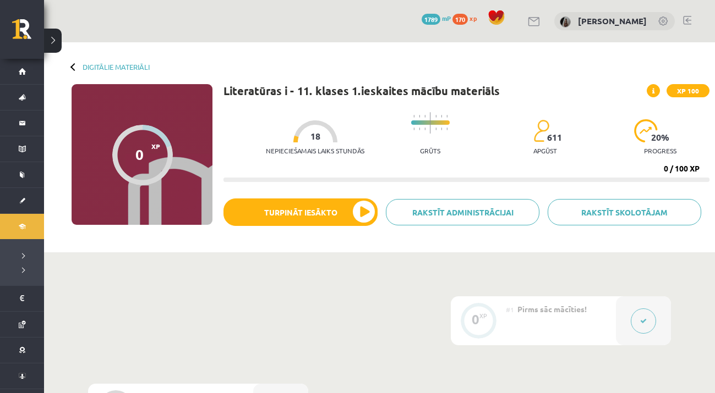
click at [56, 43] on button at bounding box center [53, 41] width 18 height 24
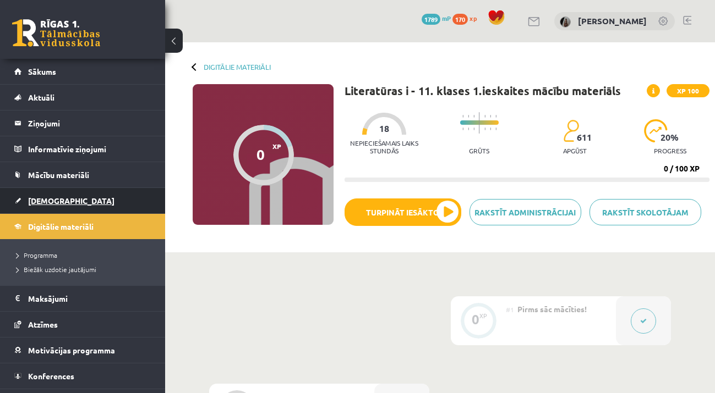
click at [53, 200] on span "[DEMOGRAPHIC_DATA]" at bounding box center [71, 201] width 86 height 10
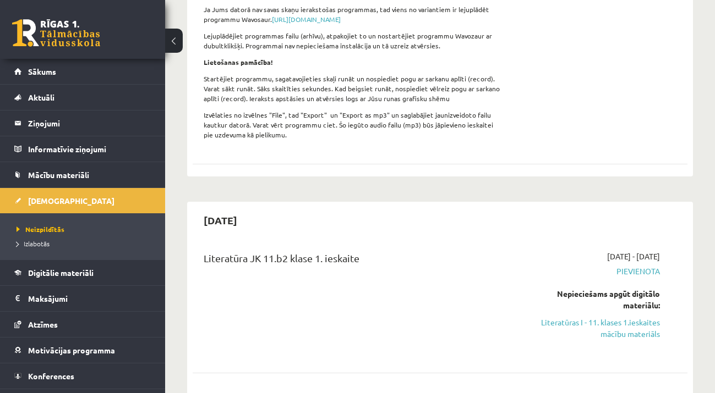
scroll to position [341, 0]
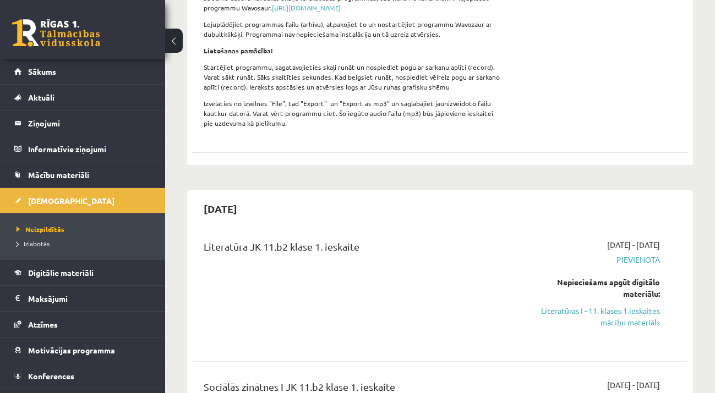
click at [176, 46] on button at bounding box center [174, 41] width 18 height 24
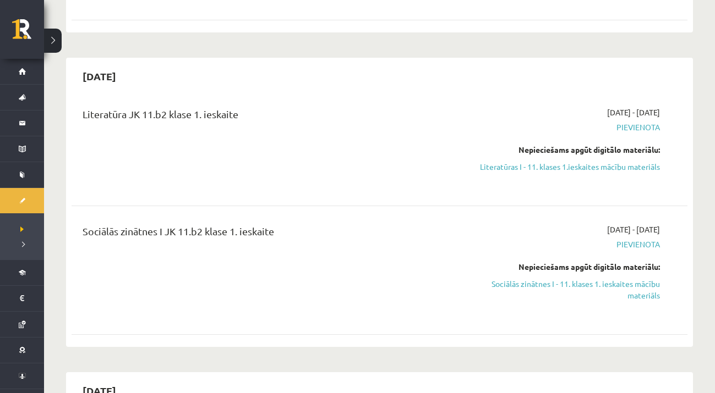
scroll to position [495, 0]
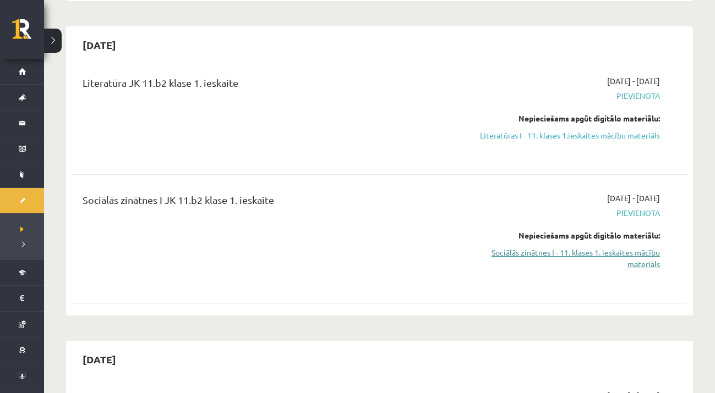
click at [588, 248] on link "Sociālās zinātnes I - 11. klases 1. ieskaites mācību materiāls" at bounding box center [569, 258] width 182 height 23
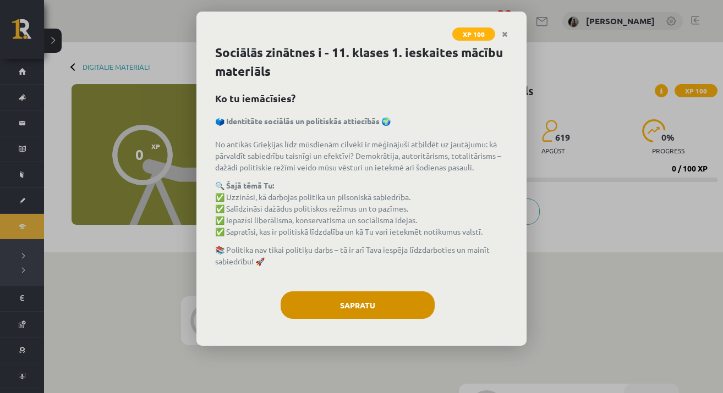
click at [381, 310] on button "Sapratu" at bounding box center [358, 306] width 154 height 28
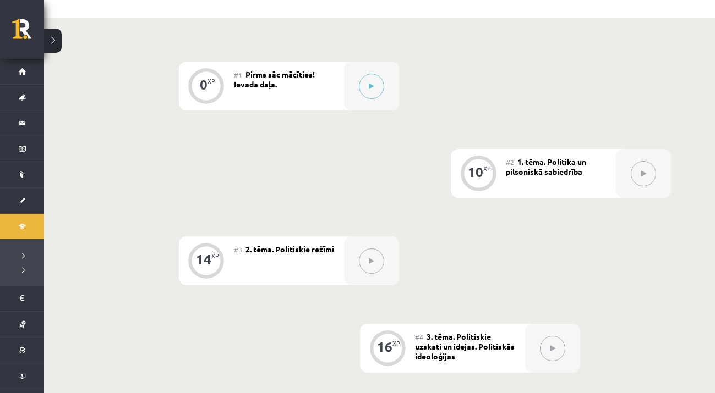
scroll to position [226, 0]
